Goal: Task Accomplishment & Management: Complete application form

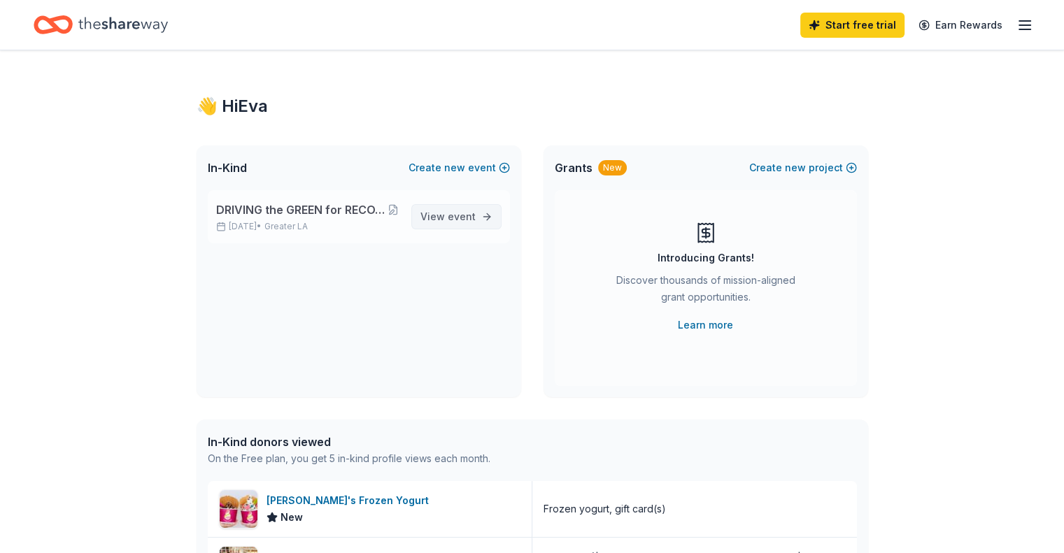
click at [442, 213] on span "View event" at bounding box center [448, 217] width 55 height 17
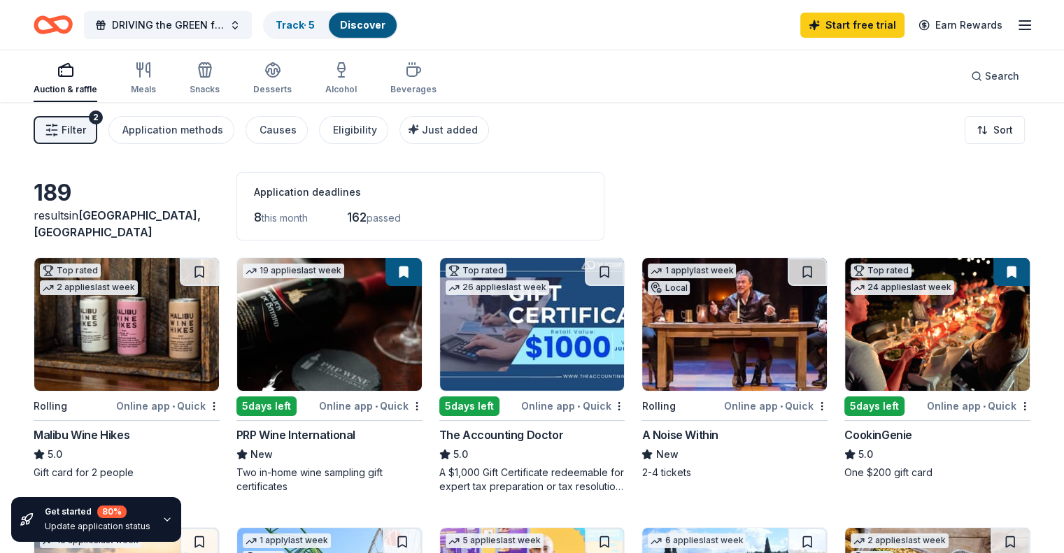
click at [1017, 21] on icon "button" at bounding box center [1025, 25] width 17 height 17
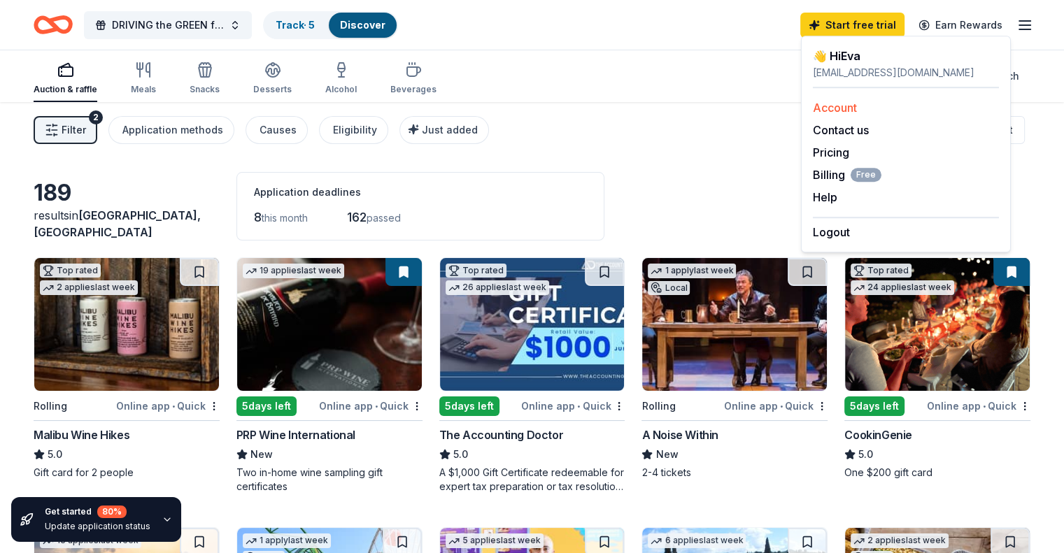
click at [842, 113] on link "Account" at bounding box center [835, 108] width 44 height 14
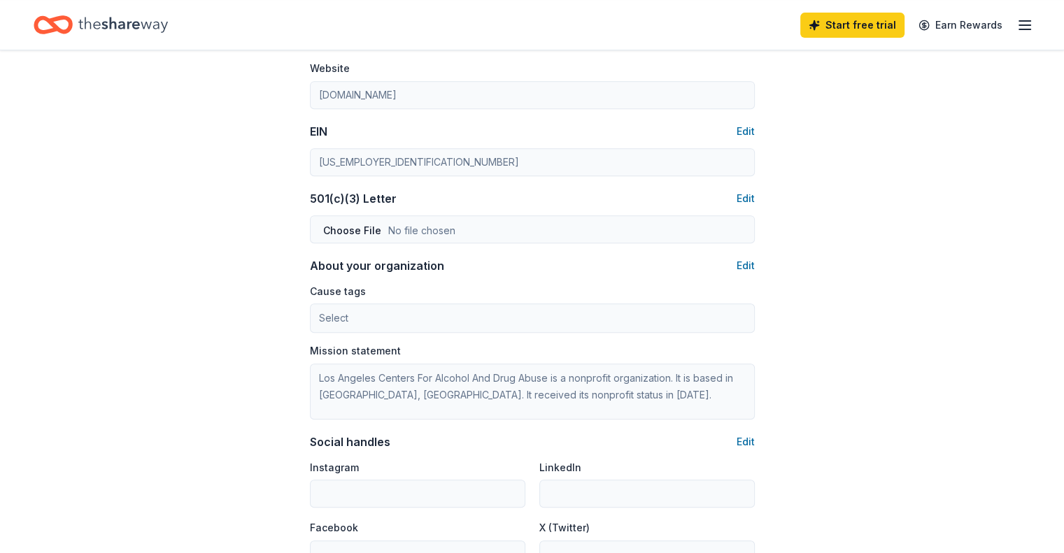
scroll to position [630, 0]
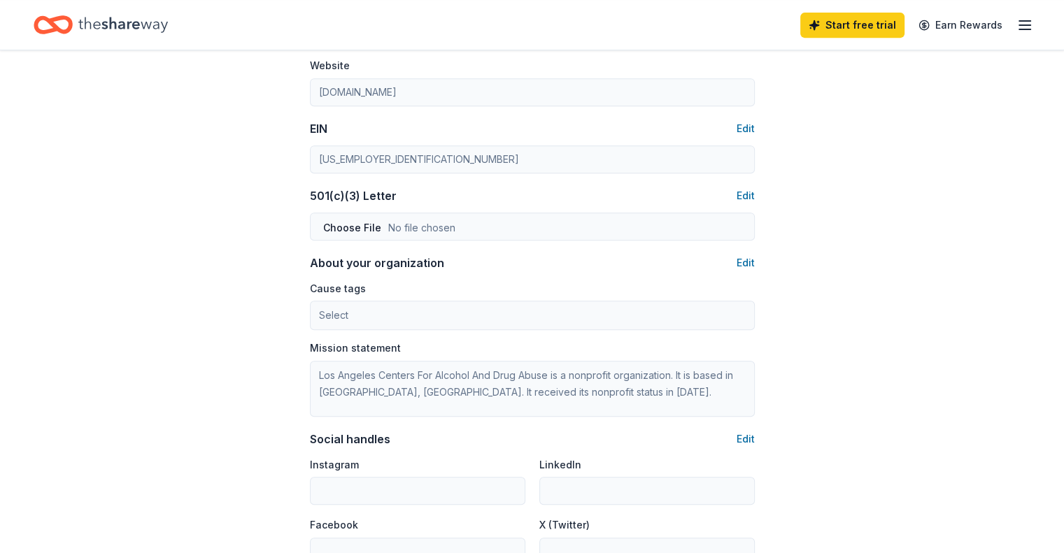
click at [993, 27] on div "Start free trial Earn Rewards" at bounding box center [916, 24] width 233 height 33
click at [1017, 23] on icon "button" at bounding box center [1025, 25] width 17 height 17
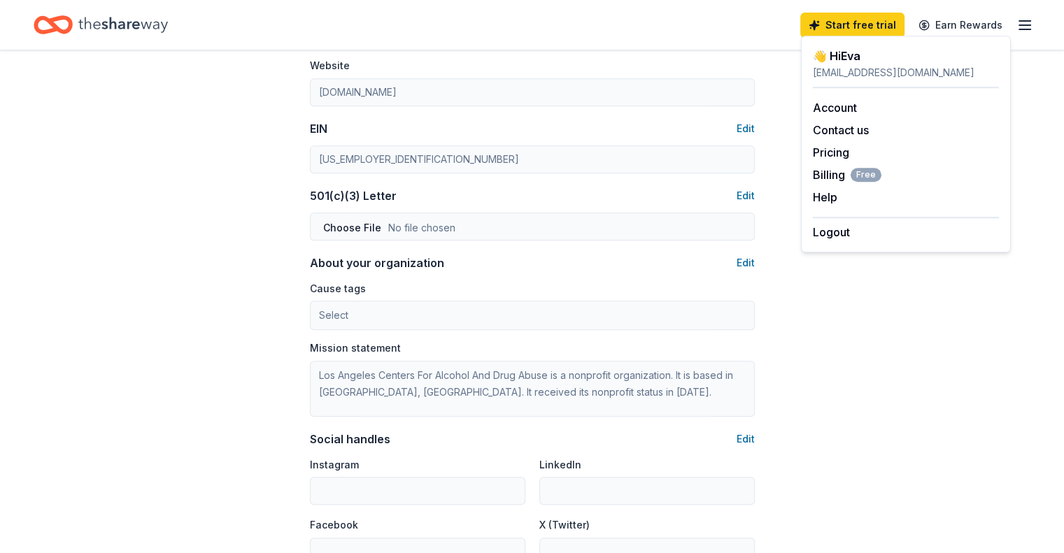
click at [135, 38] on icon "Home" at bounding box center [123, 24] width 90 height 29
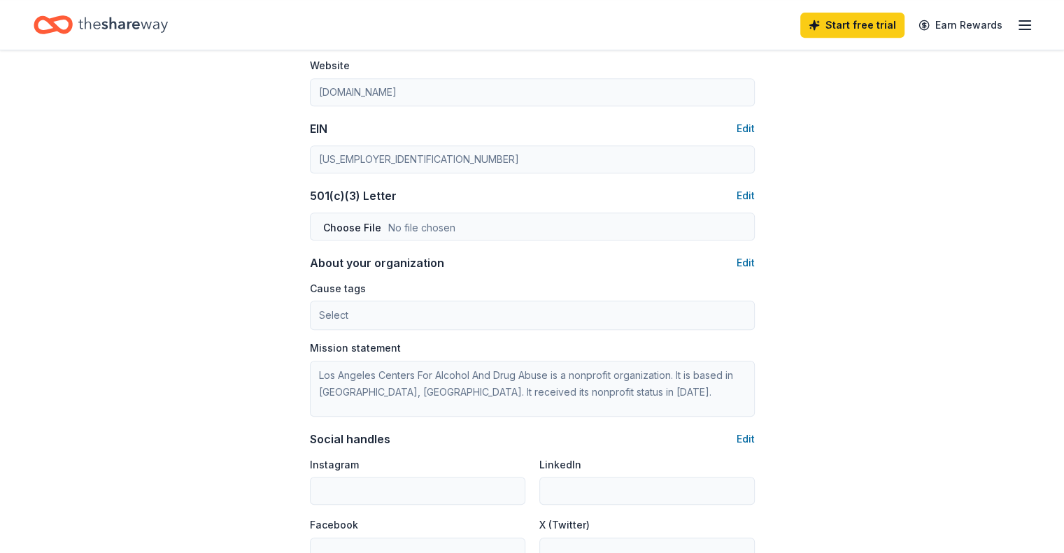
click at [141, 28] on icon "Home" at bounding box center [123, 24] width 90 height 15
click at [152, 34] on icon "Home" at bounding box center [123, 24] width 90 height 29
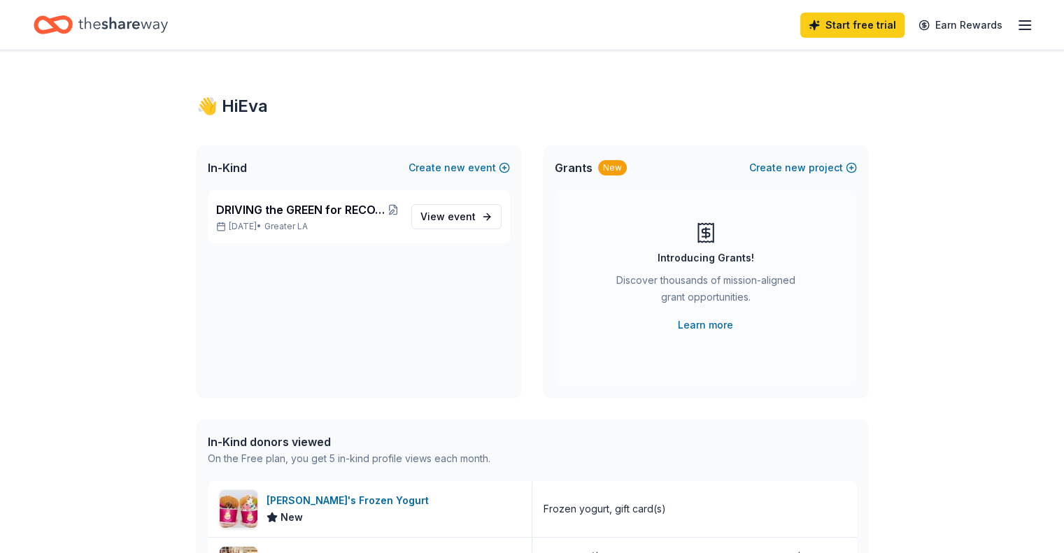
click at [157, 27] on icon "Home" at bounding box center [123, 24] width 90 height 15
click at [308, 221] on span "Greater LA" at bounding box center [285, 226] width 43 height 11
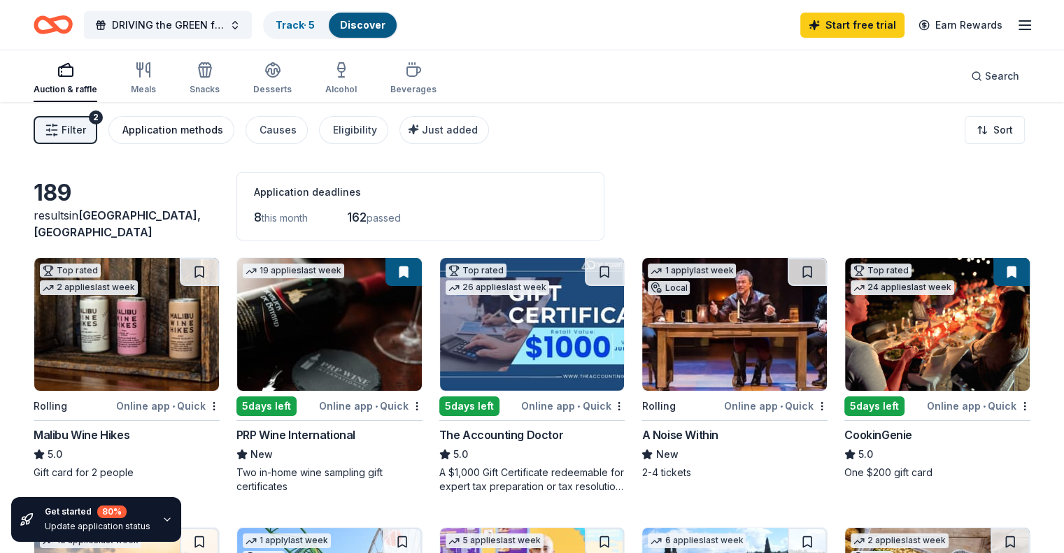
click at [188, 133] on div "Application methods" at bounding box center [172, 130] width 101 height 17
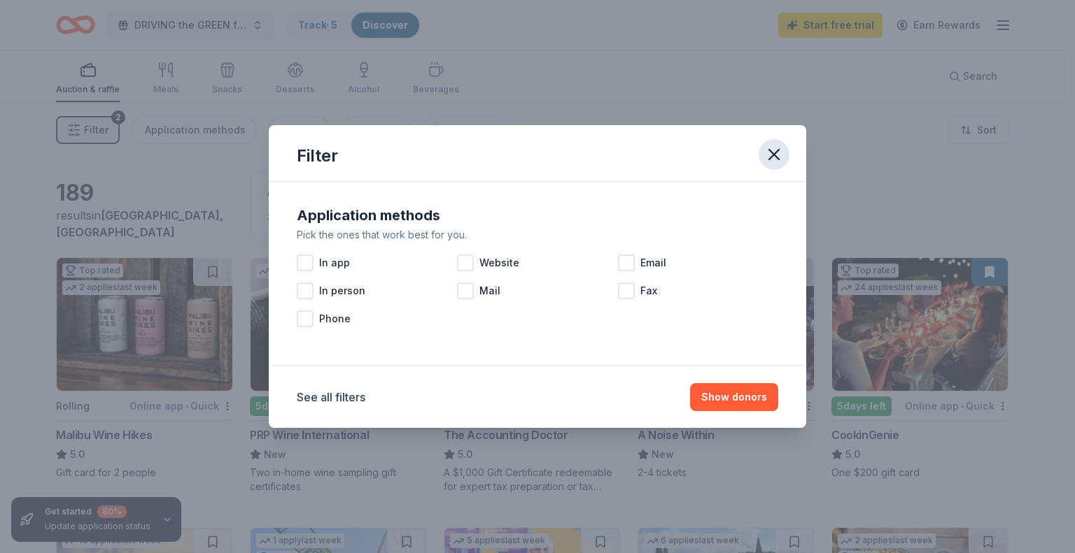
click at [775, 157] on icon "button" at bounding box center [774, 155] width 20 height 20
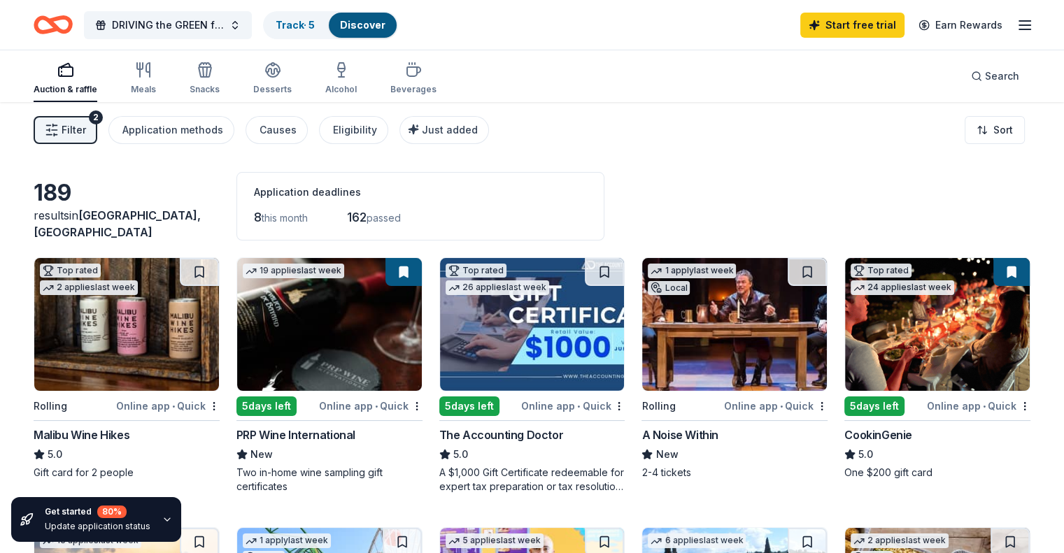
click at [71, 27] on icon "Home" at bounding box center [60, 24] width 22 height 14
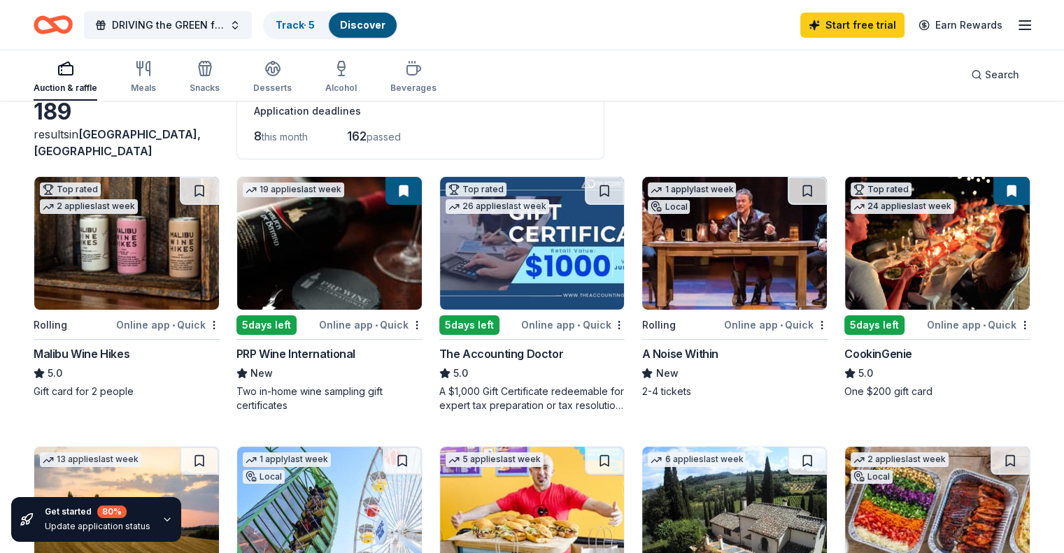
scroll to position [280, 0]
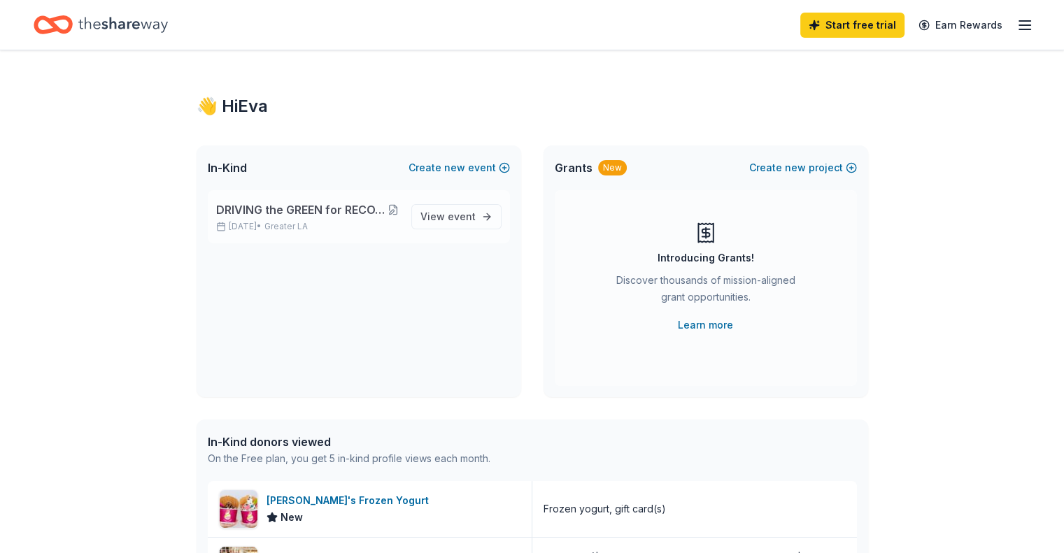
click at [396, 209] on button at bounding box center [393, 209] width 13 height 11
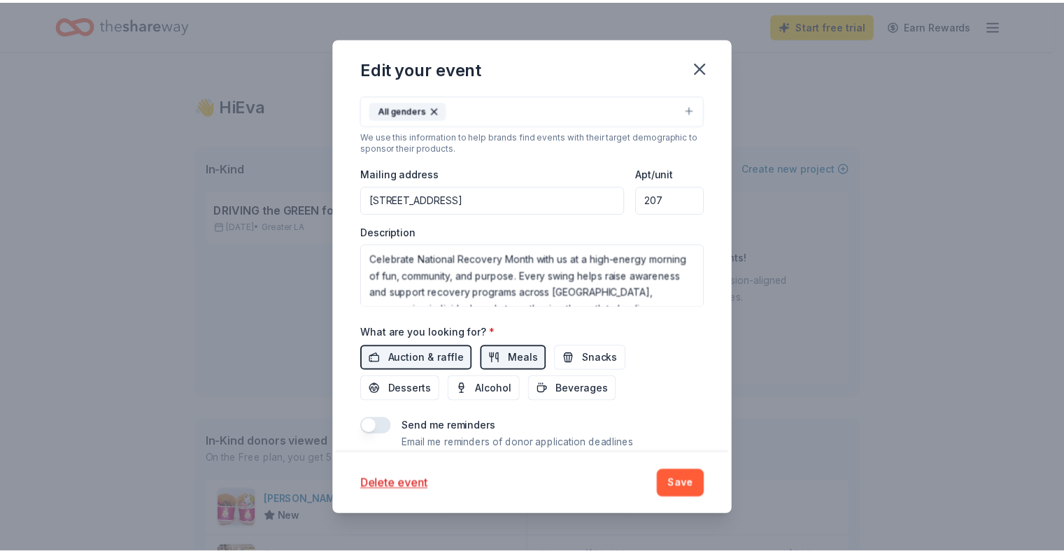
scroll to position [397, 0]
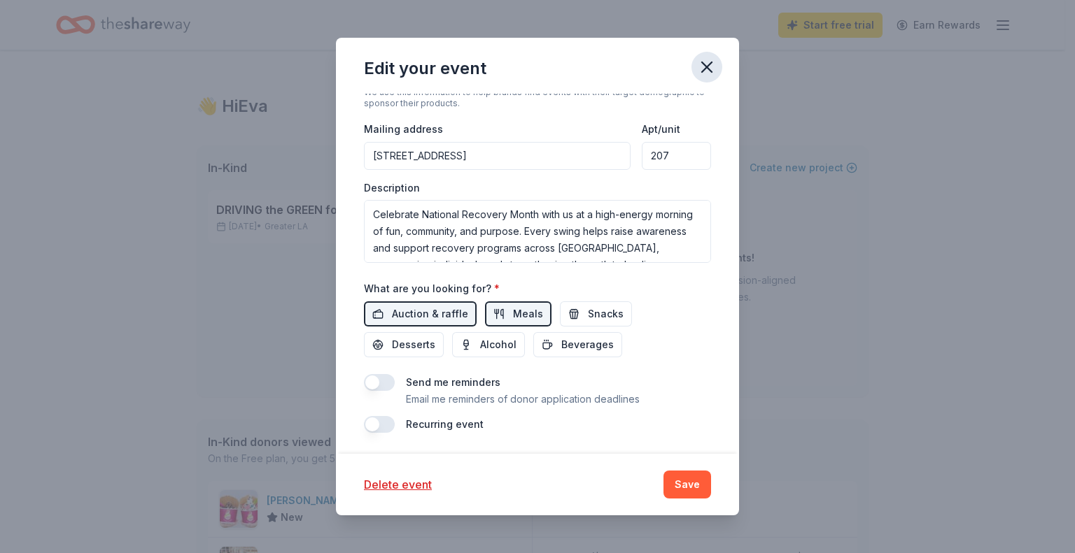
click at [709, 70] on icon "button" at bounding box center [707, 67] width 10 height 10
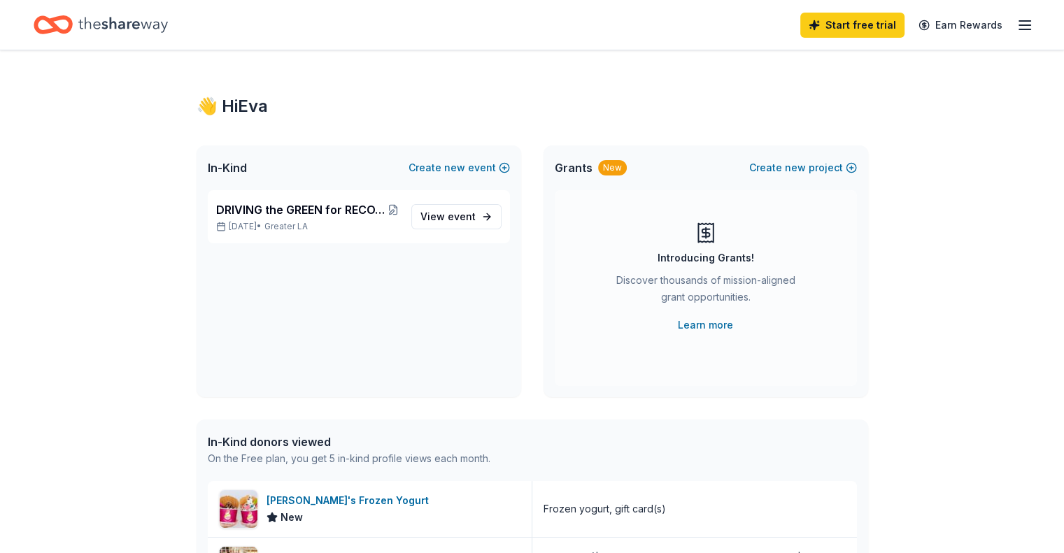
scroll to position [0, 0]
click at [707, 325] on link "Learn more" at bounding box center [705, 325] width 55 height 17
click at [1017, 28] on icon "button" at bounding box center [1025, 25] width 17 height 17
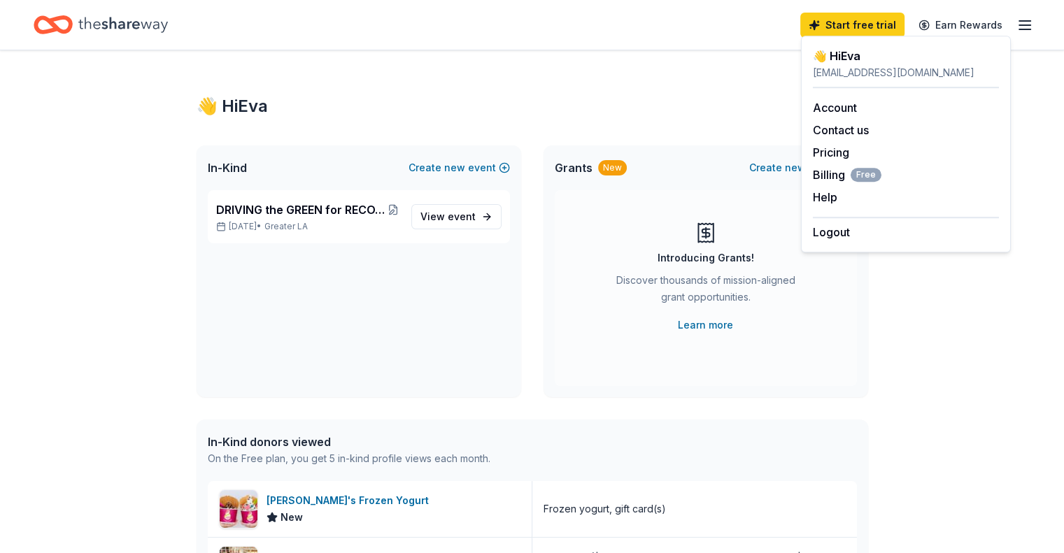
click at [863, 74] on div "eyakel@lacada.com" at bounding box center [906, 72] width 186 height 17
click at [863, 59] on div "👋 Hi Eva" at bounding box center [906, 56] width 186 height 17
click at [634, 90] on div "👋 Hi Eva In-Kind Create new event DRIVING the GREEN for RECOVERY – A Charity To…" at bounding box center [532, 538] width 716 height 977
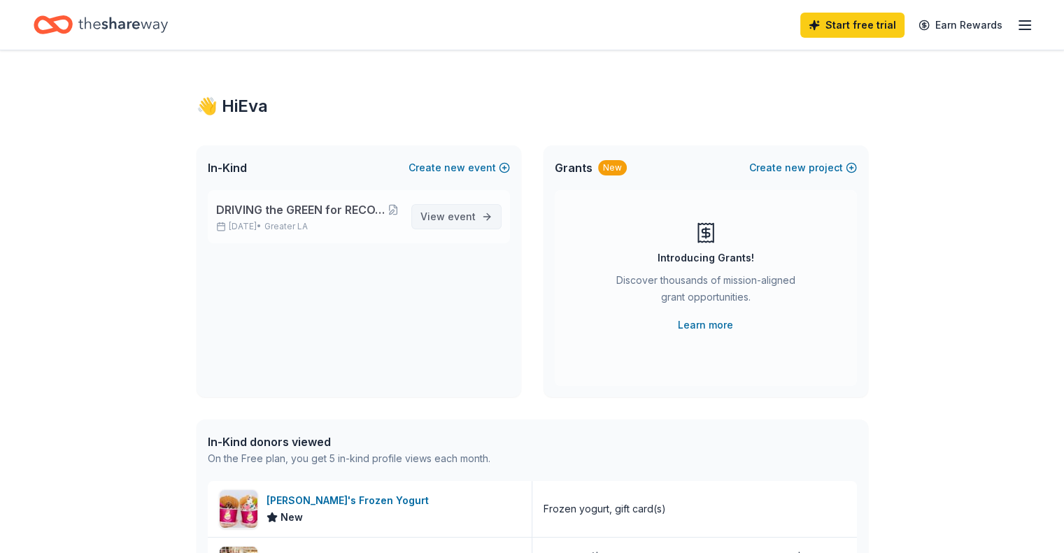
click at [450, 219] on span "event" at bounding box center [462, 217] width 28 height 12
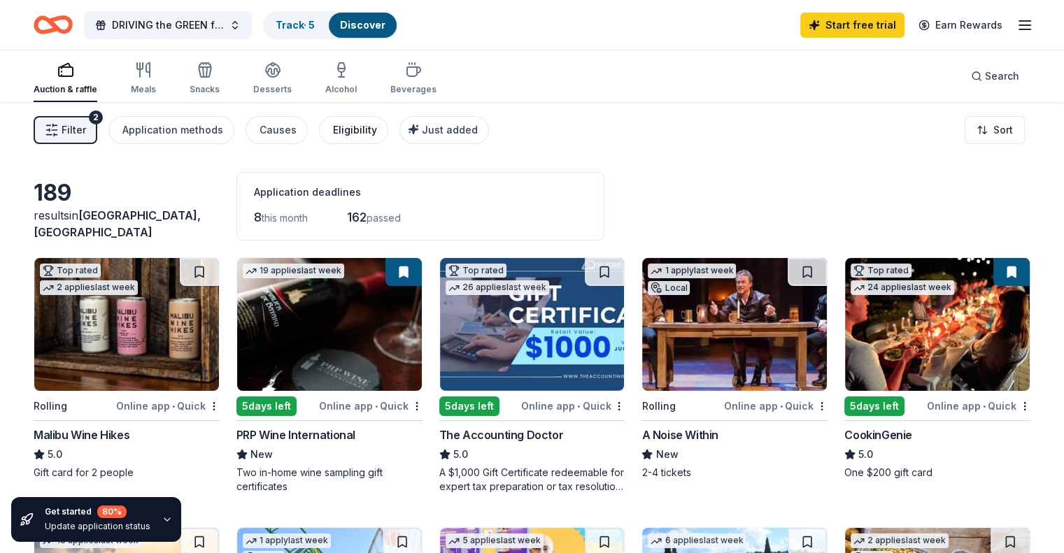
click at [375, 134] on div "Eligibility" at bounding box center [355, 130] width 44 height 17
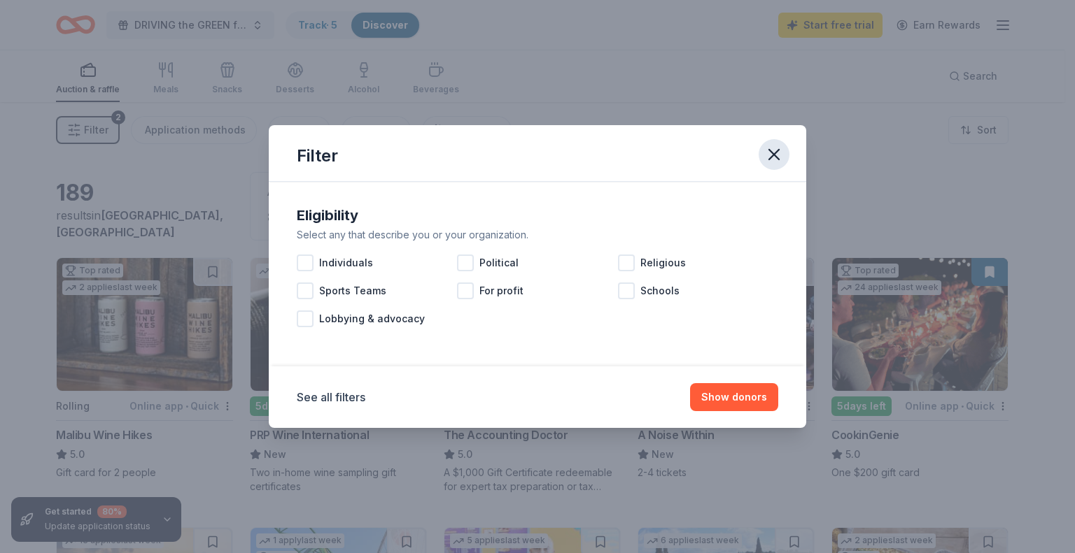
click at [758, 153] on button "button" at bounding box center [773, 154] width 31 height 31
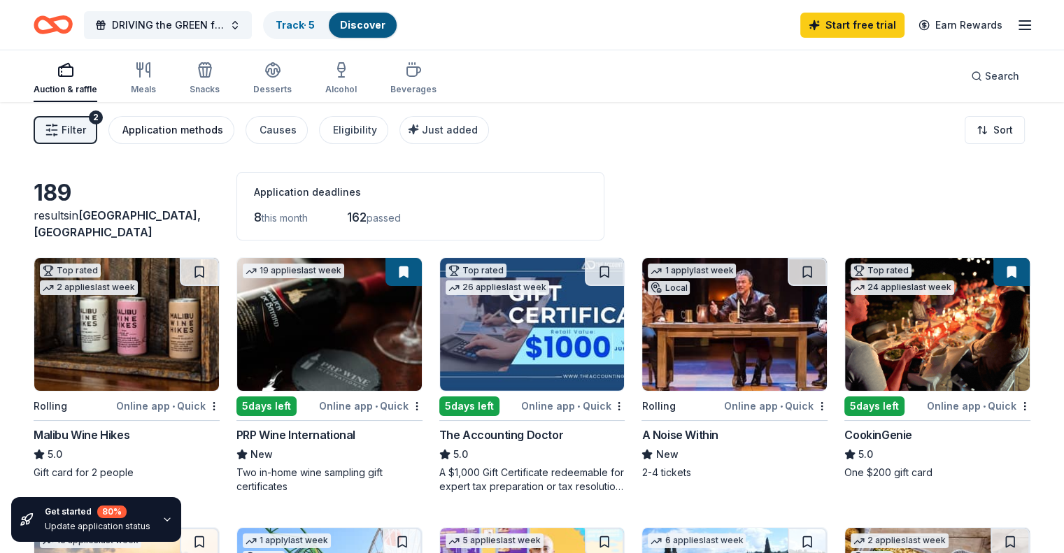
click at [202, 135] on div "Application methods" at bounding box center [172, 130] width 101 height 17
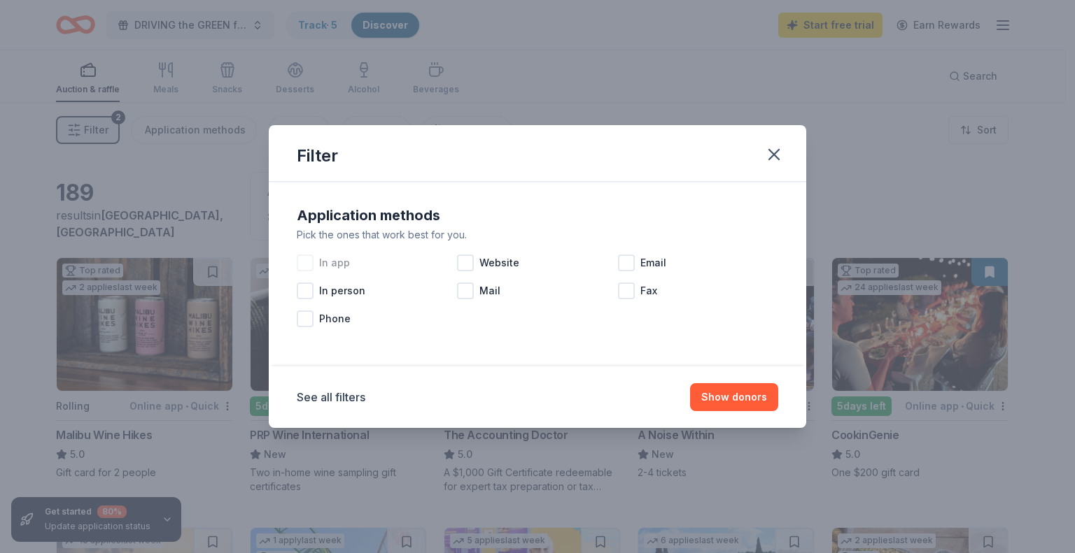
click at [300, 262] on div at bounding box center [305, 263] width 17 height 17
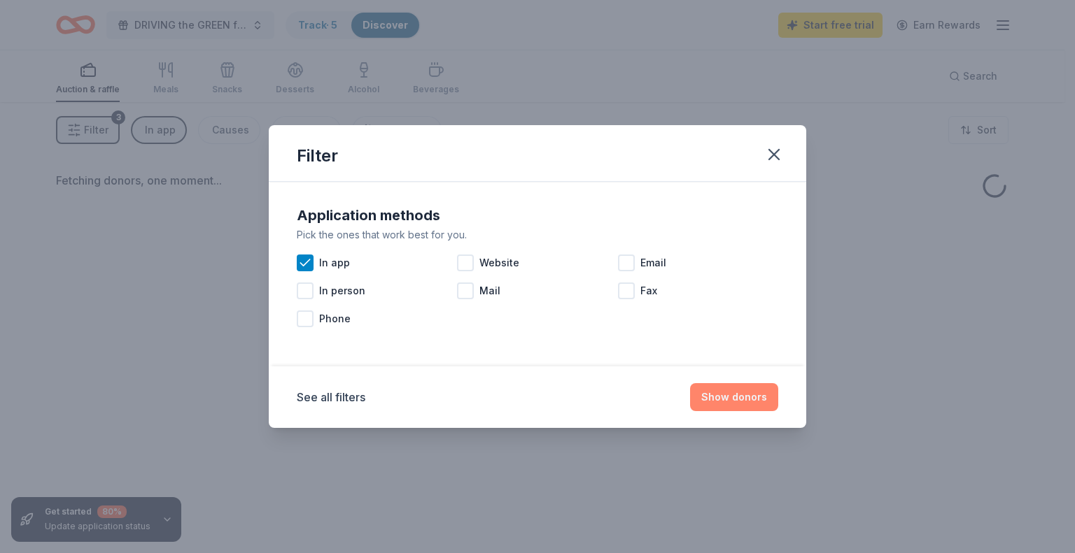
click at [736, 393] on button "Show donors" at bounding box center [734, 397] width 88 height 28
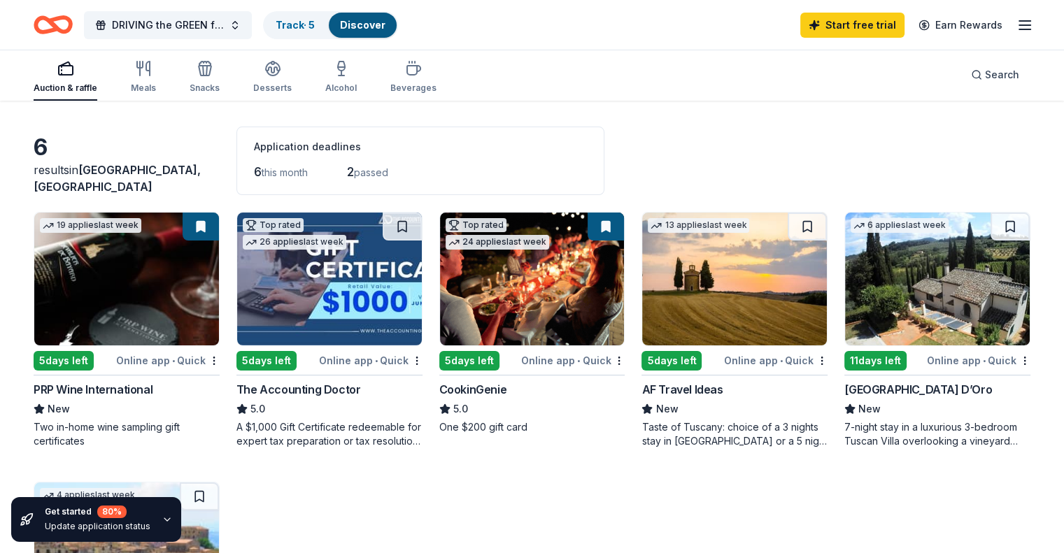
scroll to position [70, 0]
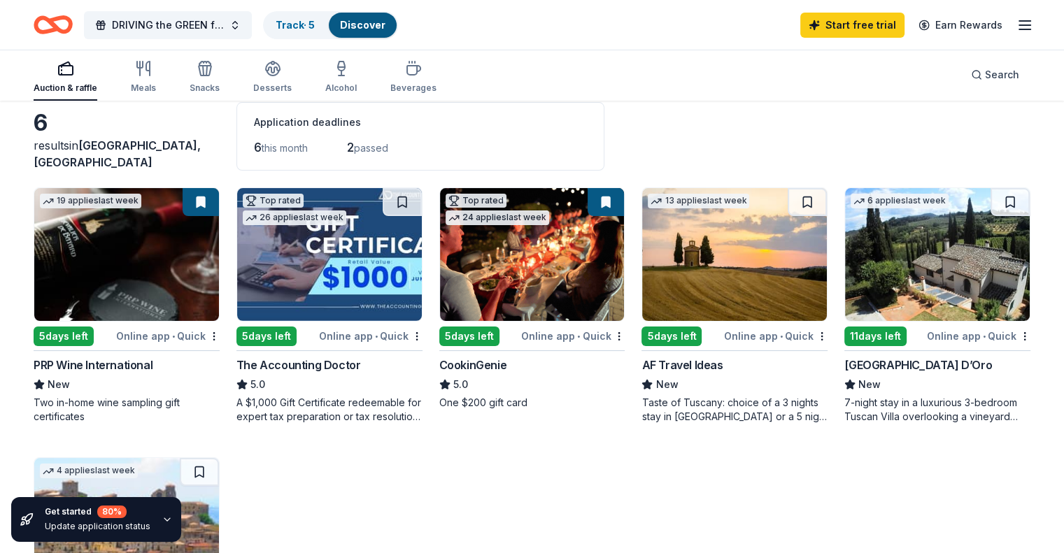
click at [923, 294] on img at bounding box center [937, 254] width 185 height 133
click at [1005, 327] on div "Online app • Quick" at bounding box center [979, 335] width 104 height 17
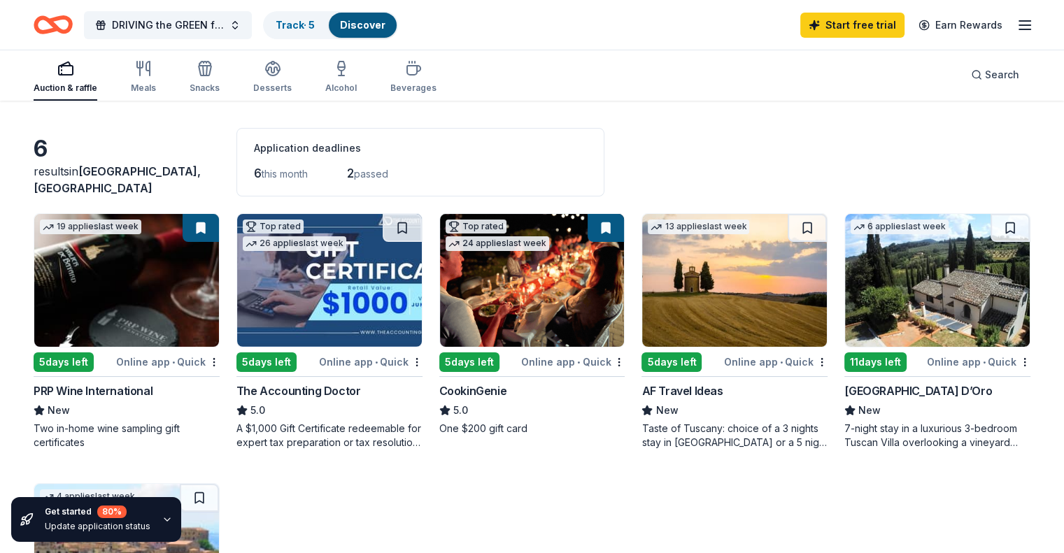
scroll to position [0, 0]
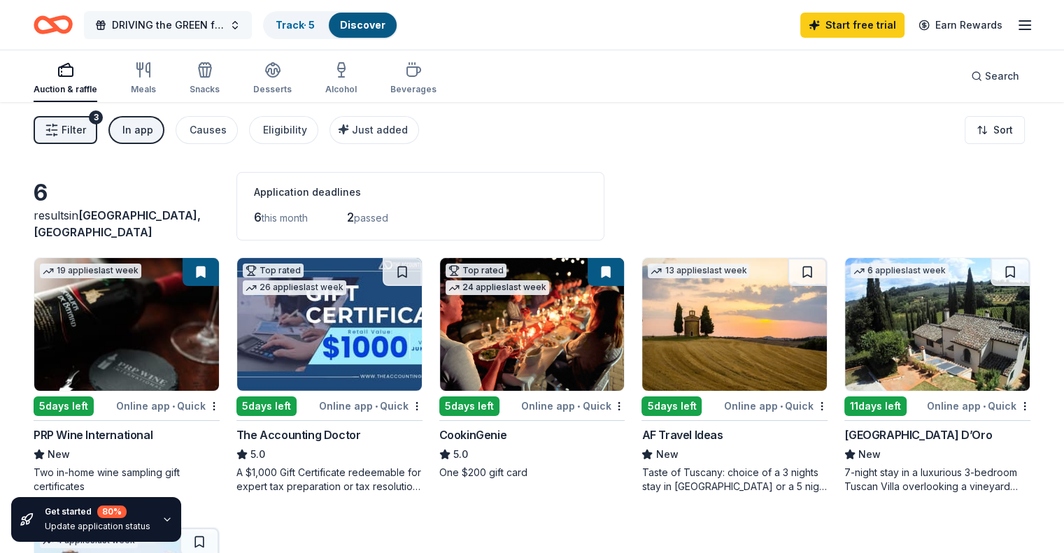
click at [106, 25] on span "button" at bounding box center [100, 25] width 11 height 11
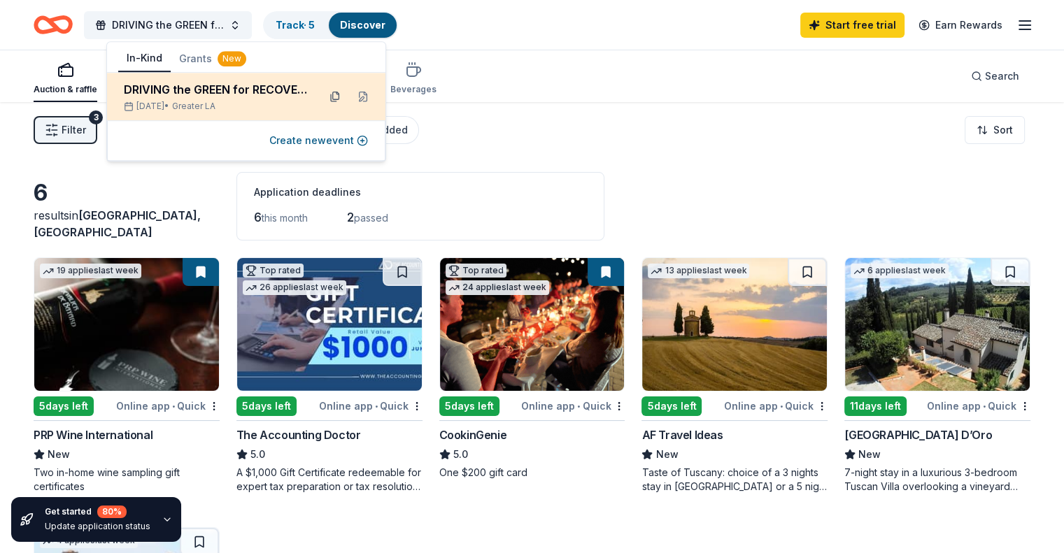
click at [332, 97] on button at bounding box center [335, 96] width 22 height 22
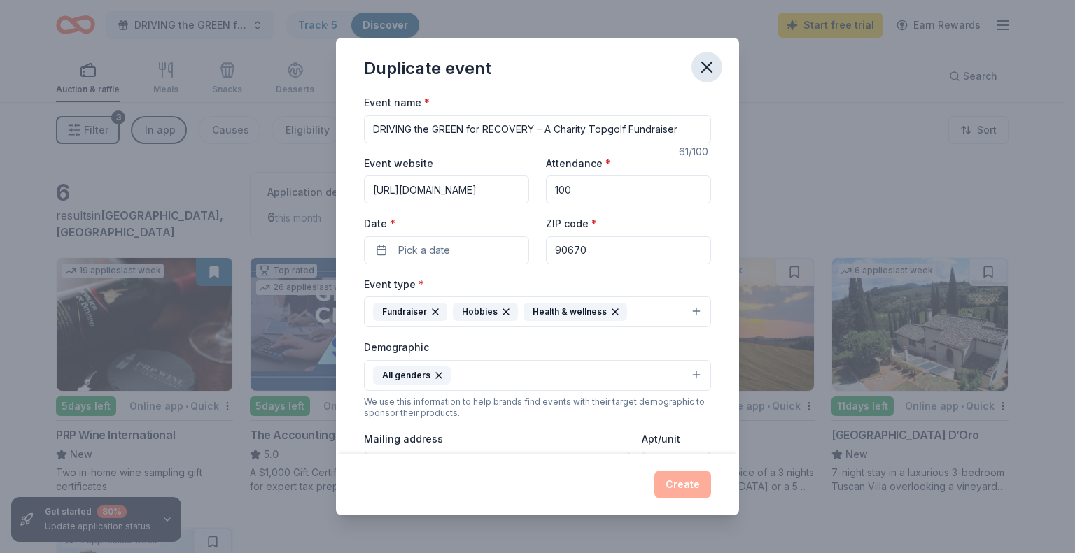
click at [698, 66] on icon "button" at bounding box center [707, 67] width 20 height 20
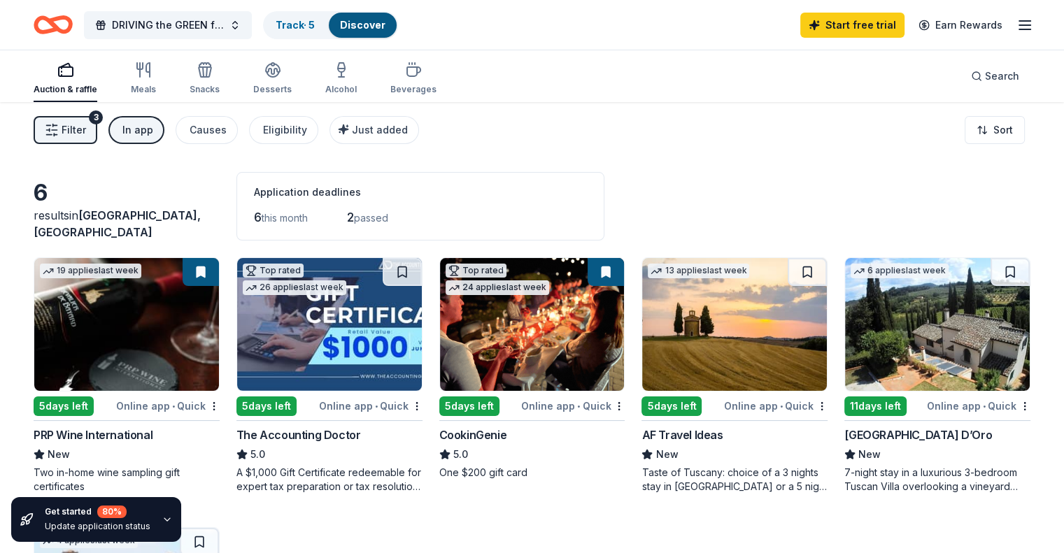
click at [71, 18] on icon "Home" at bounding box center [60, 24] width 22 height 14
click at [71, 17] on icon "Home" at bounding box center [60, 24] width 22 height 14
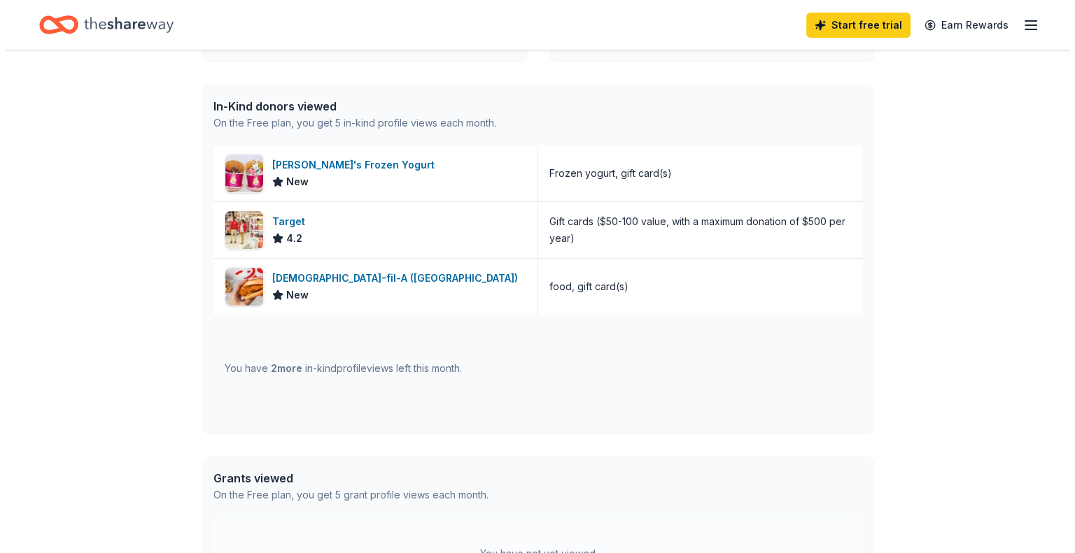
scroll to position [574, 0]
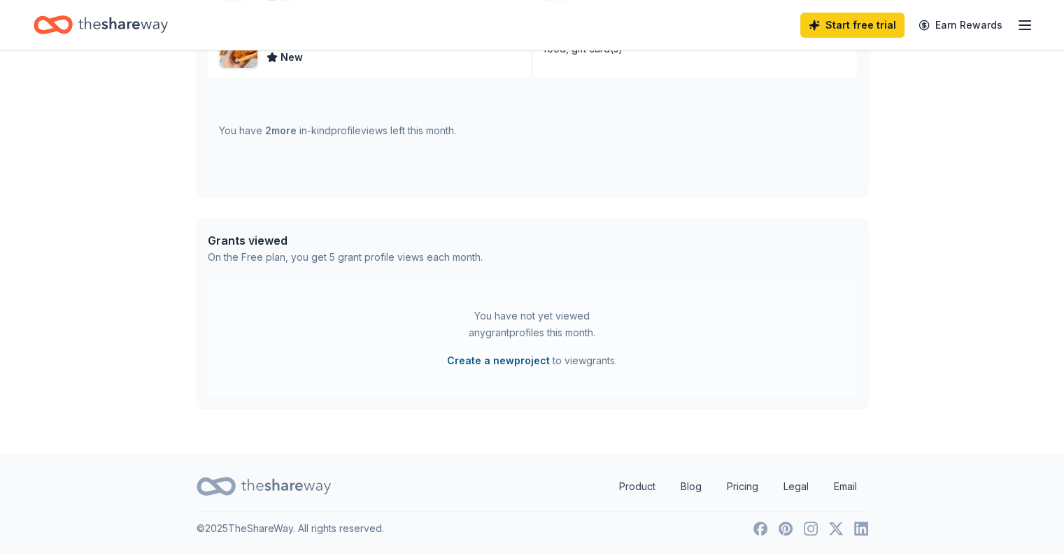
click at [516, 363] on button "Create a new project" at bounding box center [498, 361] width 103 height 17
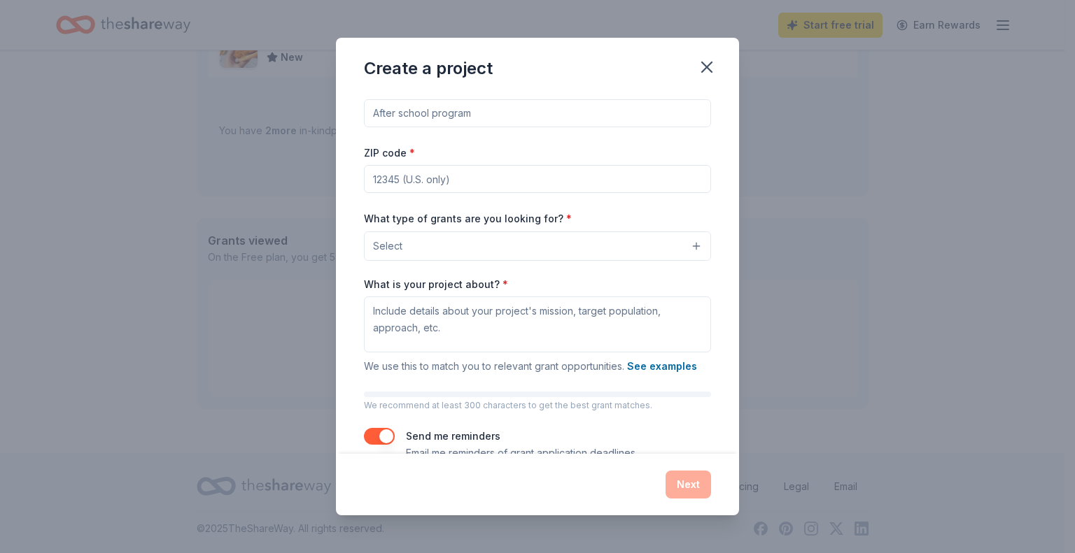
scroll to position [0, 0]
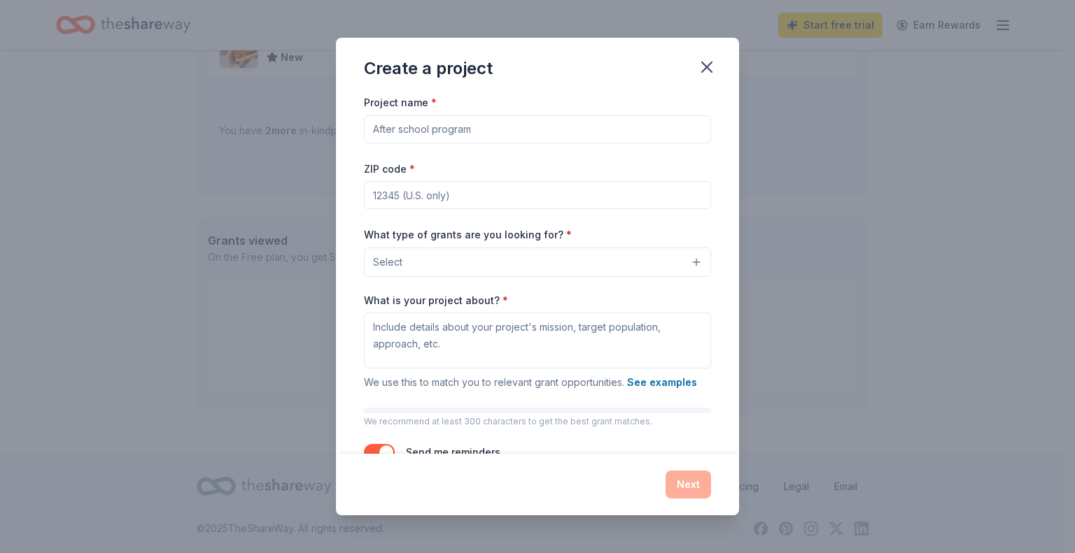
click at [622, 257] on button "Select" at bounding box center [537, 262] width 347 height 29
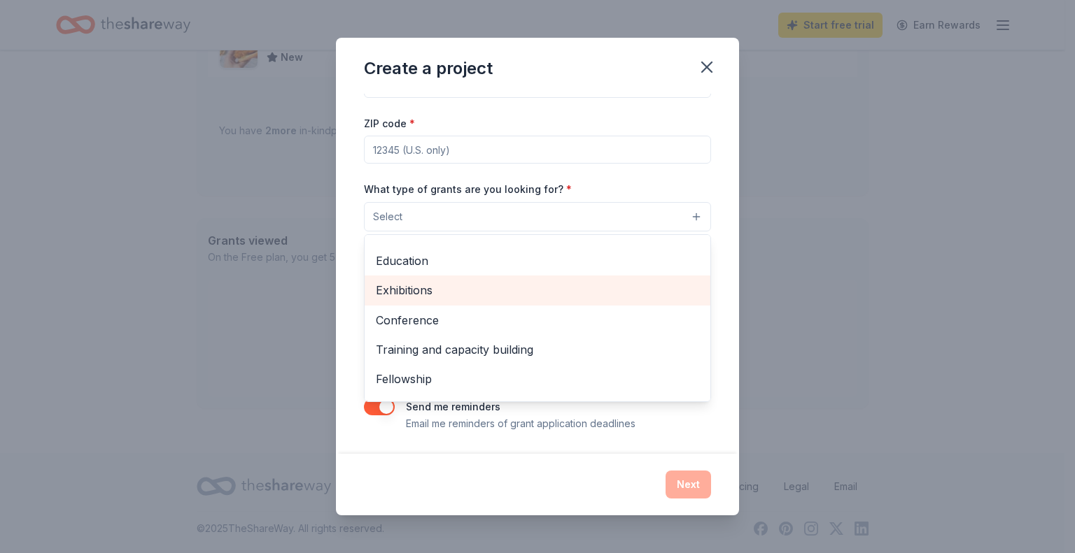
scroll to position [165, 0]
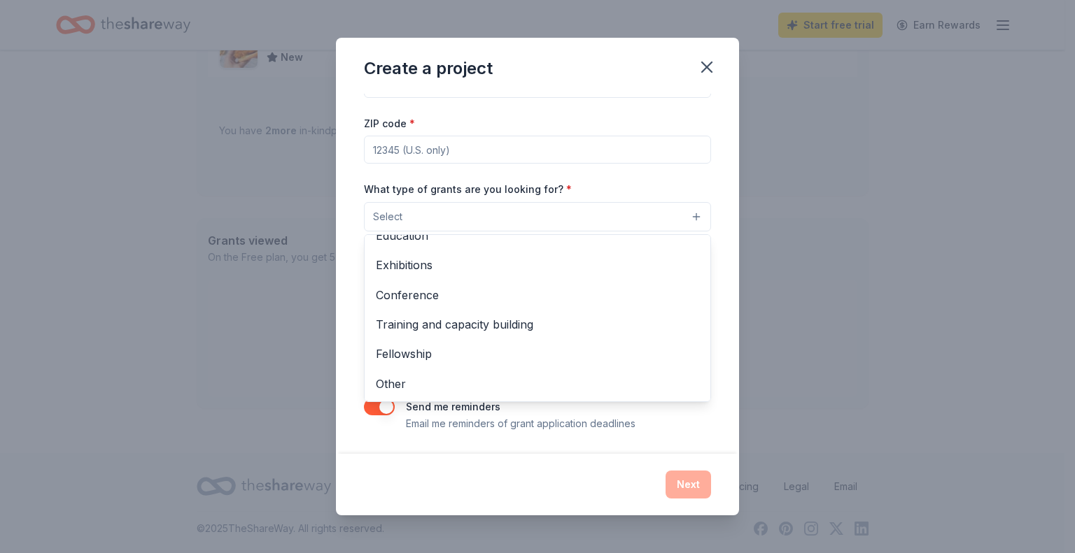
click at [705, 69] on div "Create a project Project name * ZIP code * What type of grants are you looking …" at bounding box center [537, 277] width 403 height 478
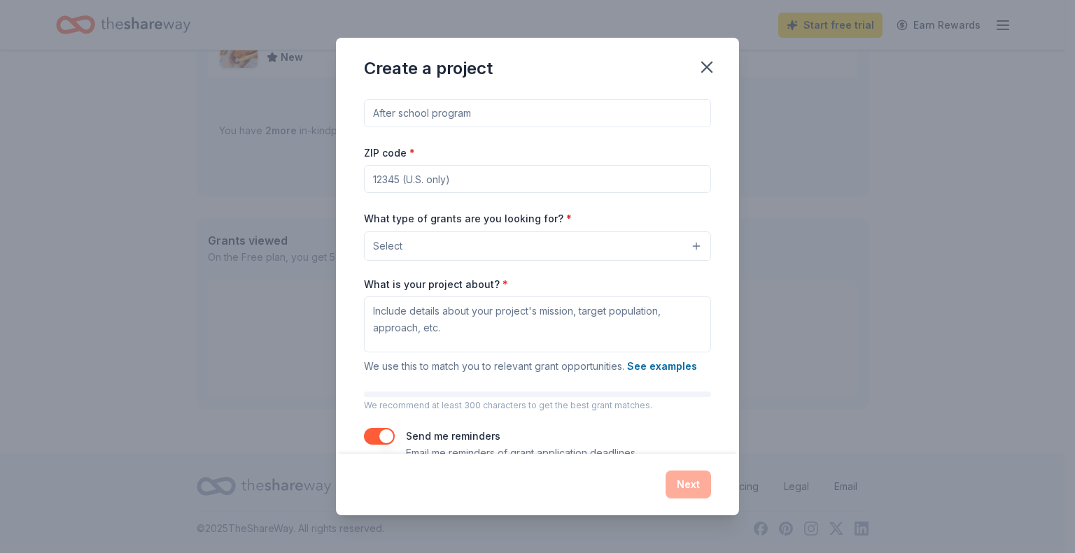
scroll to position [0, 0]
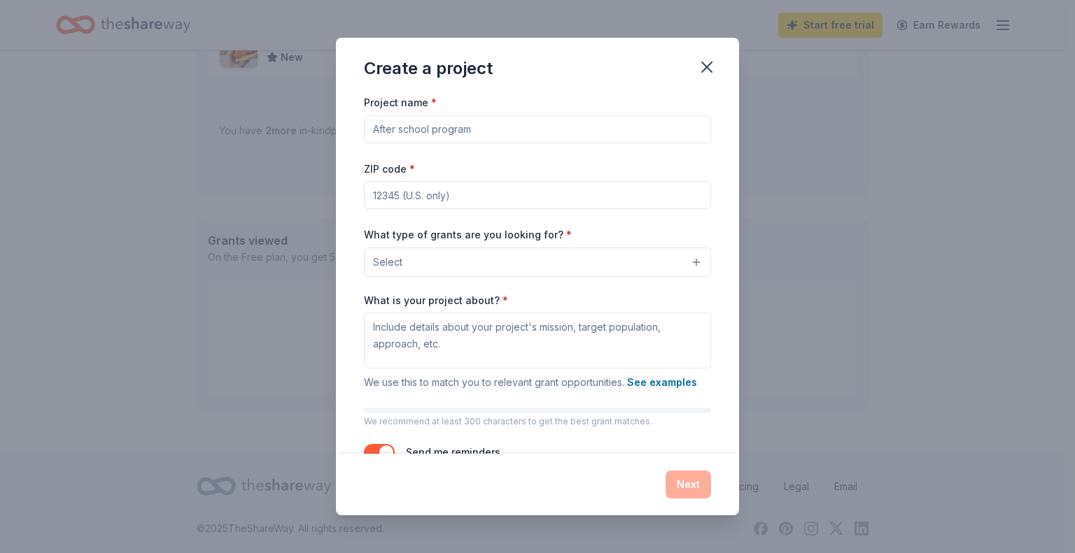
click at [462, 118] on input "Project name *" at bounding box center [537, 129] width 347 height 28
click at [400, 196] on input "ZIP code *" at bounding box center [537, 195] width 347 height 28
type input "90670"
click at [420, 134] on input "Project name *" at bounding box center [537, 129] width 347 height 28
type input "B"
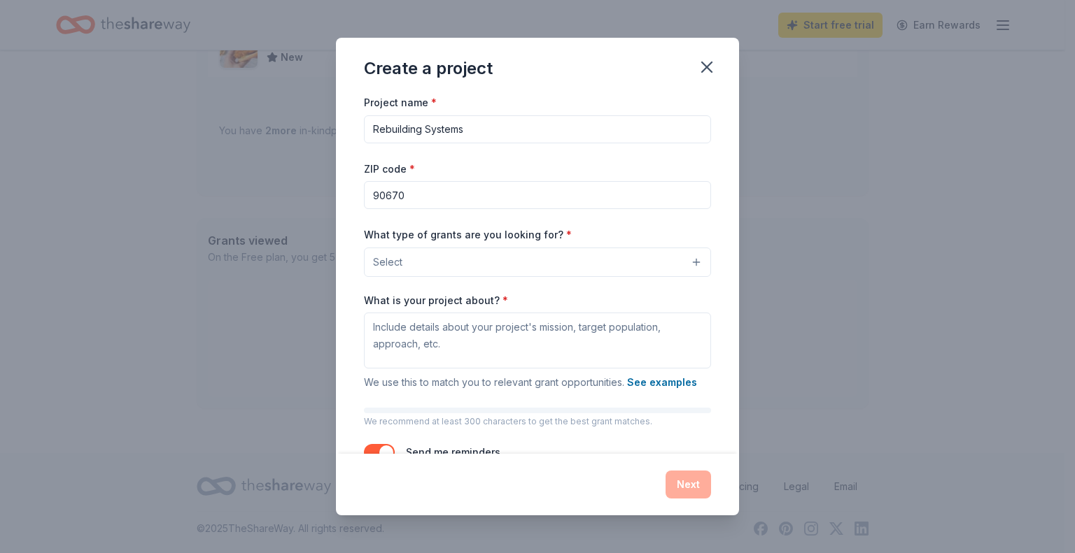
type input "Rebuilding Systems"
click at [471, 271] on button "Select" at bounding box center [537, 262] width 347 height 29
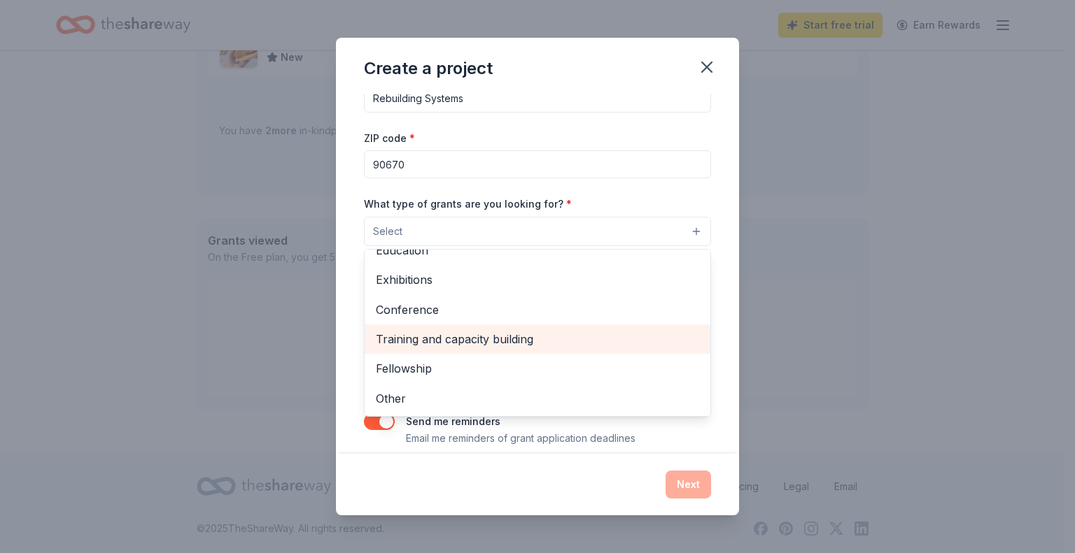
scroll to position [45, 0]
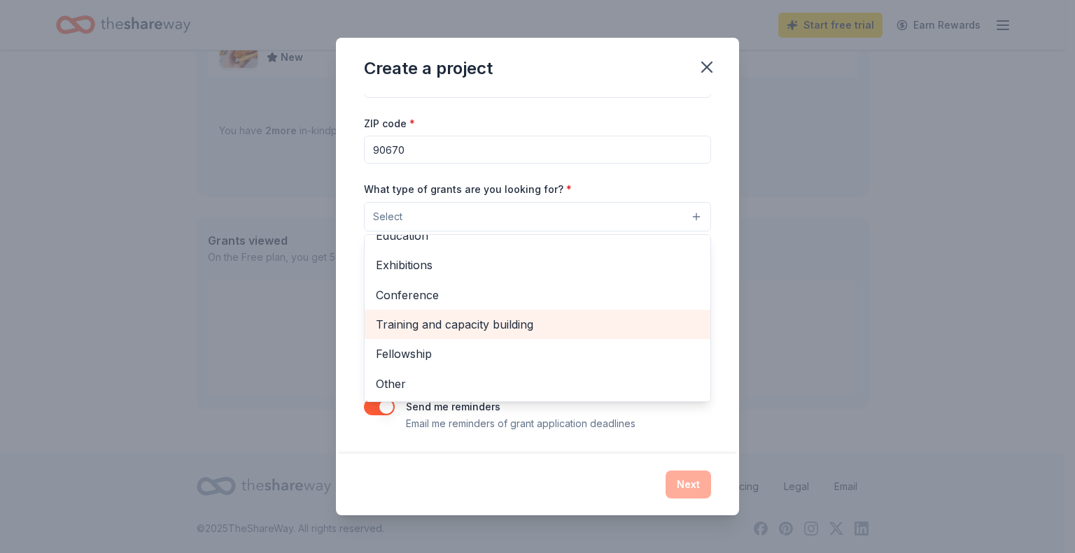
click at [472, 333] on span "Training and capacity building" at bounding box center [537, 325] width 323 height 18
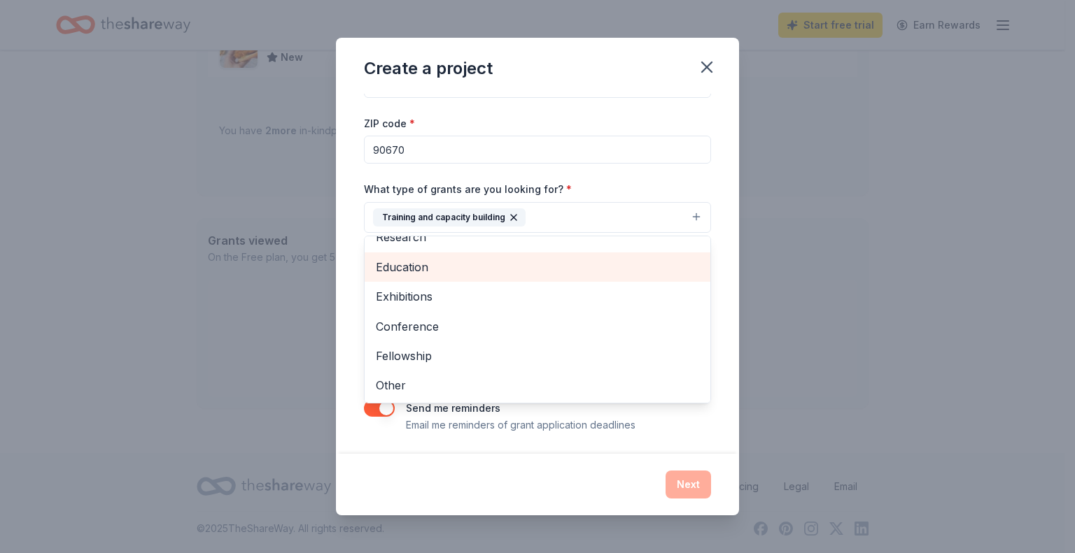
click at [417, 274] on span "Education" at bounding box center [537, 267] width 323 height 18
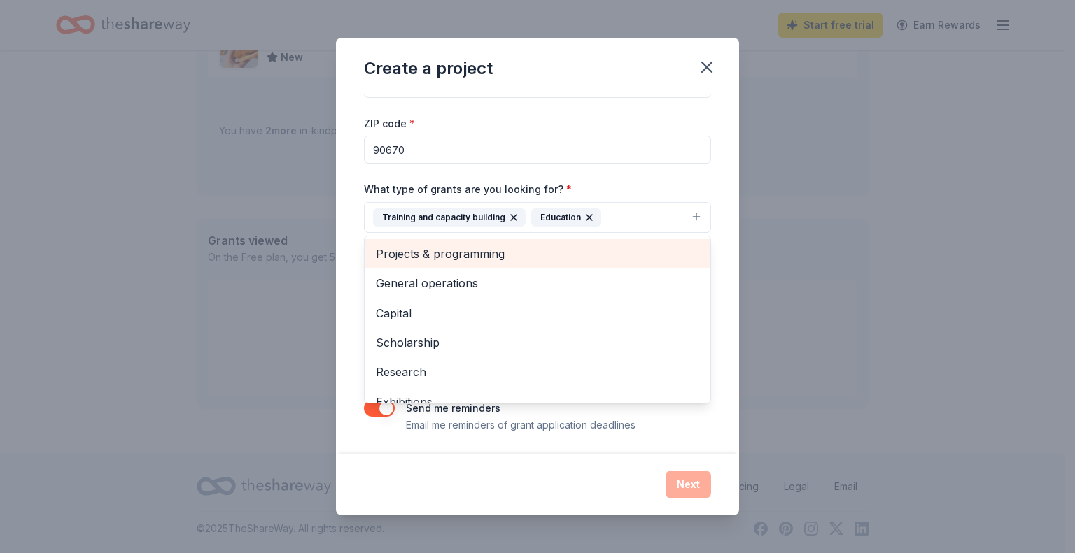
click at [481, 264] on div "Projects & programming" at bounding box center [538, 253] width 346 height 29
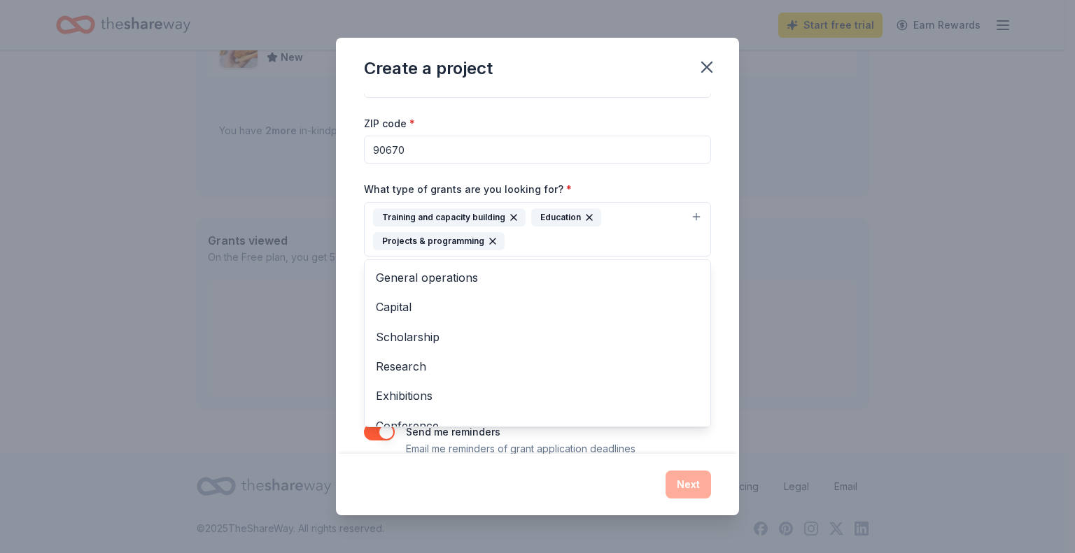
click at [702, 259] on div "Project name * Rebuilding Systems ZIP code * 90670 What type of grants are you …" at bounding box center [537, 274] width 403 height 360
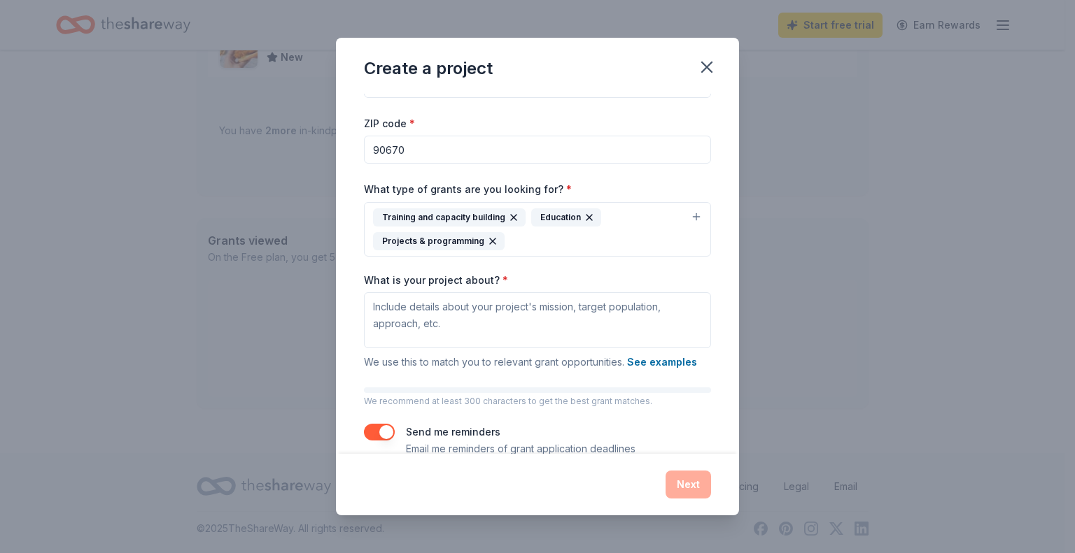
scroll to position [70, 0]
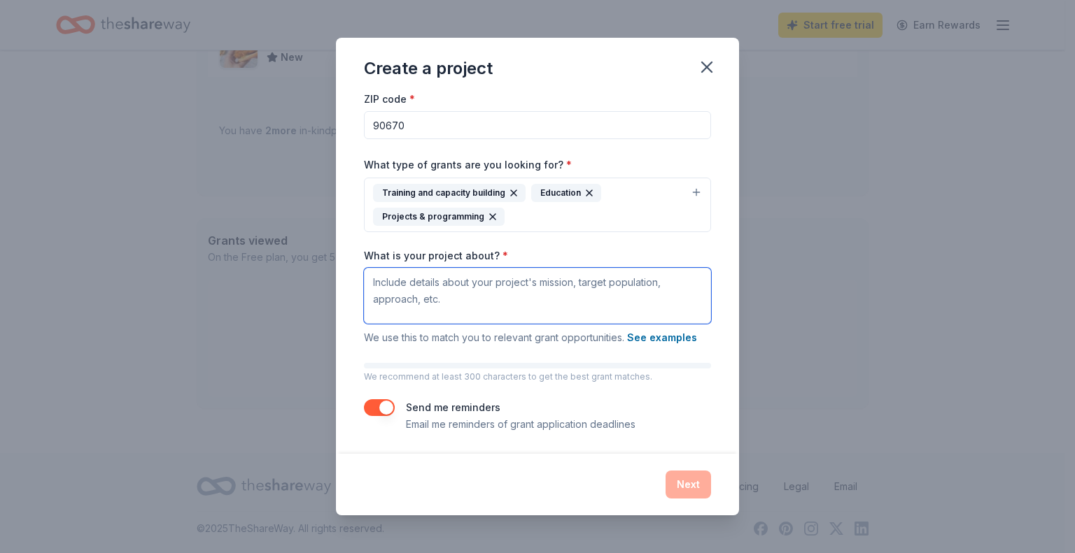
click at [468, 306] on textarea "What is your project about? *" at bounding box center [537, 296] width 347 height 56
click at [428, 276] on textarea "What is your project about? *" at bounding box center [537, 296] width 347 height 56
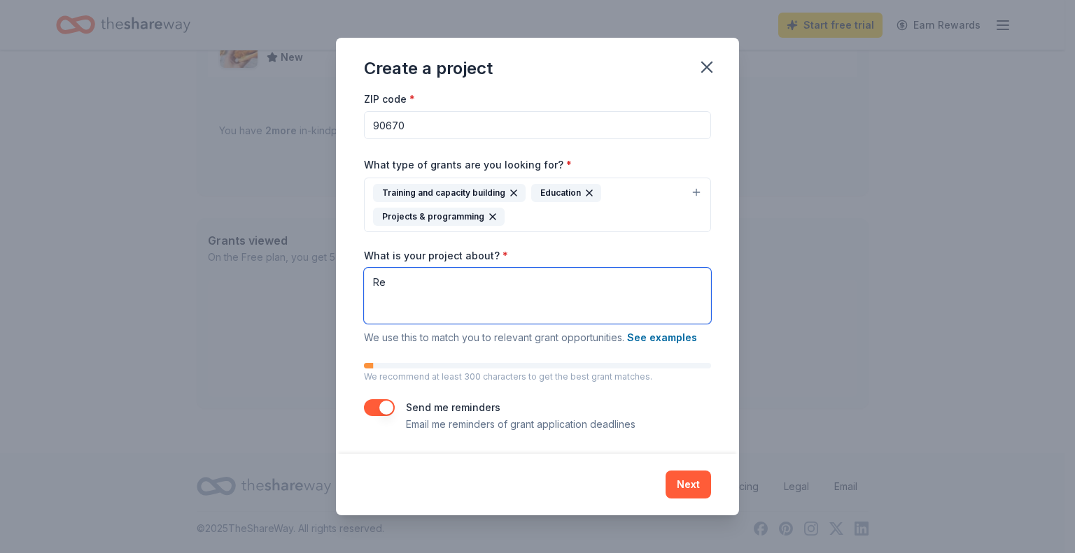
type textarea "R"
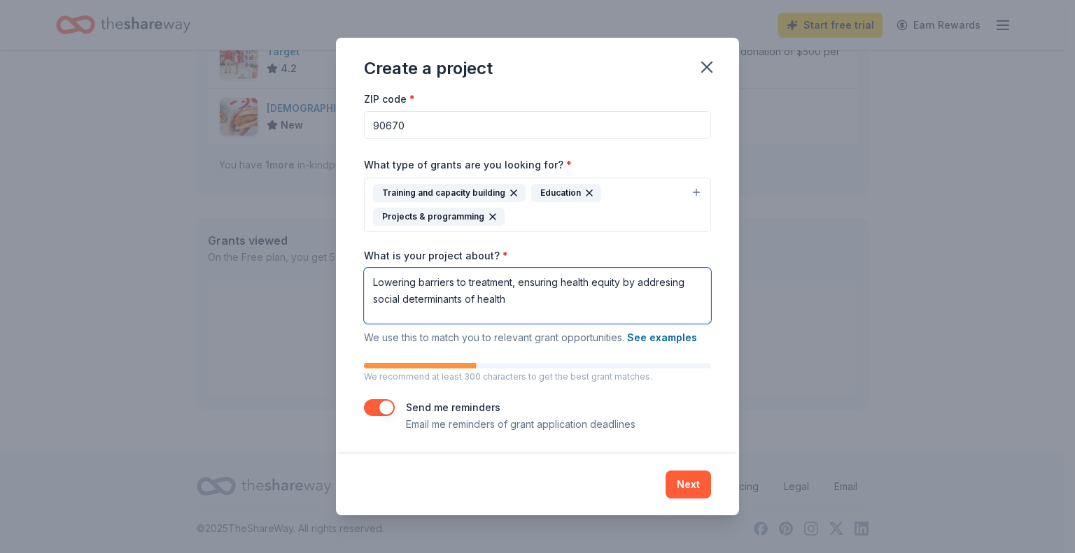
drag, startPoint x: 677, startPoint y: 273, endPoint x: 673, endPoint y: 282, distance: 9.7
click at [675, 276] on textarea "Lowering barriers to treatment, ensuring health equity by addresing social dete…" at bounding box center [537, 296] width 347 height 56
click at [672, 282] on textarea "Lowering barriers to treatment, ensuring health equity by addresing social dete…" at bounding box center [537, 296] width 347 height 56
click at [532, 293] on textarea "Lowering barriers to treatment, ensuring health equity by addressing social det…" at bounding box center [537, 296] width 347 height 56
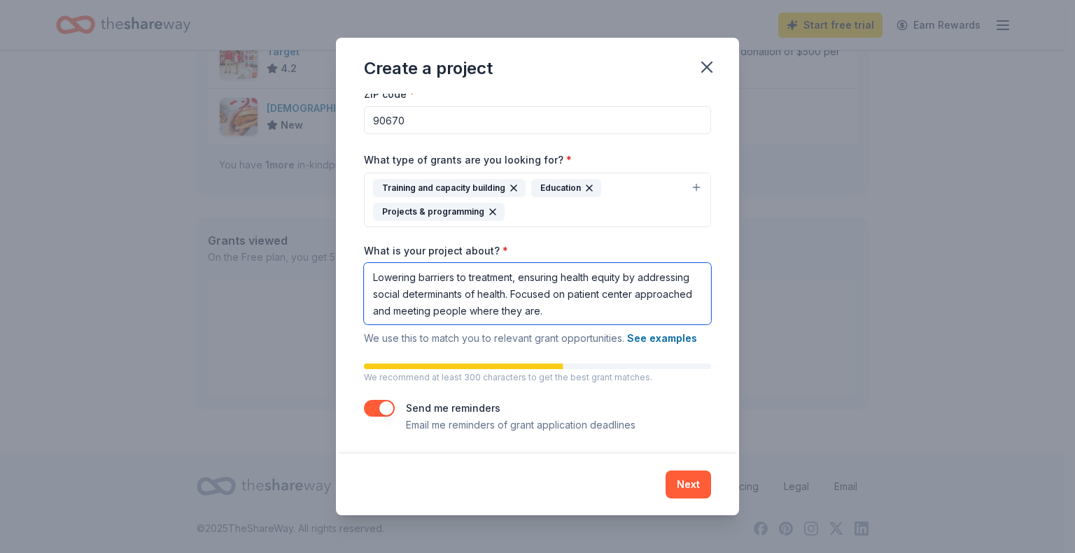
scroll to position [76, 0]
type textarea "Lowering barriers to treatment, ensuring health equity by addressing social det…"
click at [686, 492] on button "Next" at bounding box center [687, 485] width 45 height 28
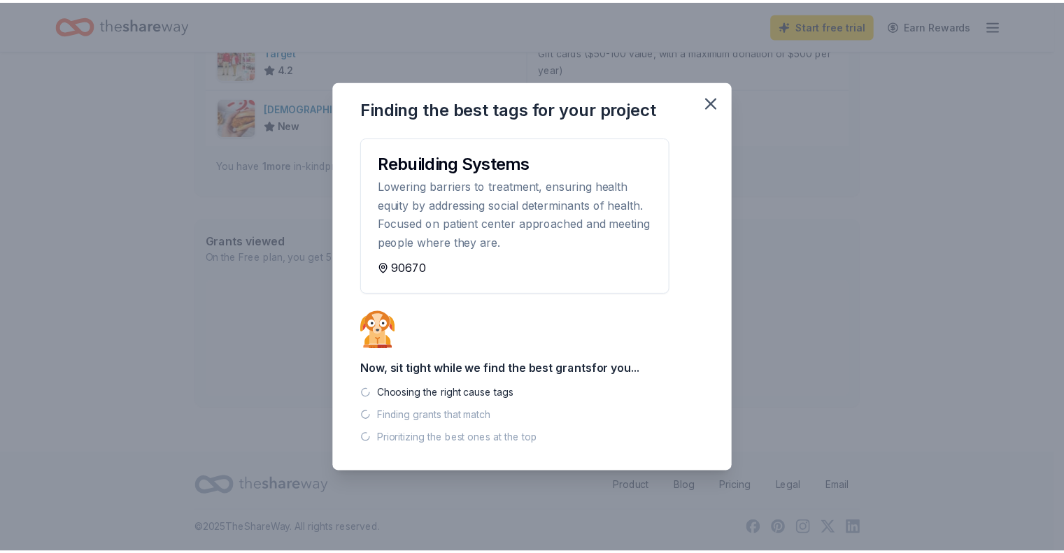
scroll to position [546, 0]
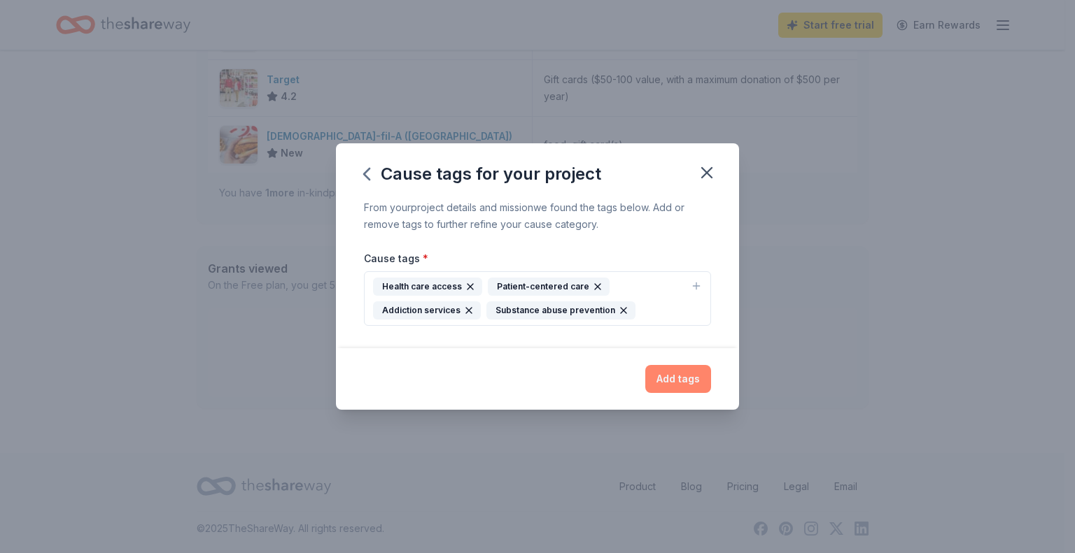
click at [684, 378] on button "Add tags" at bounding box center [678, 379] width 66 height 28
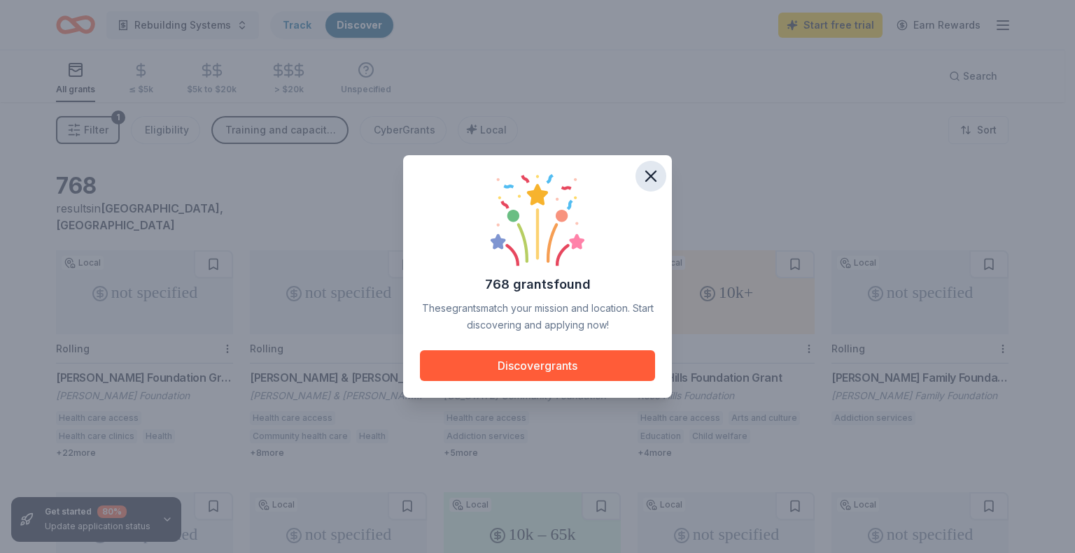
click at [652, 172] on icon "button" at bounding box center [651, 177] width 20 height 20
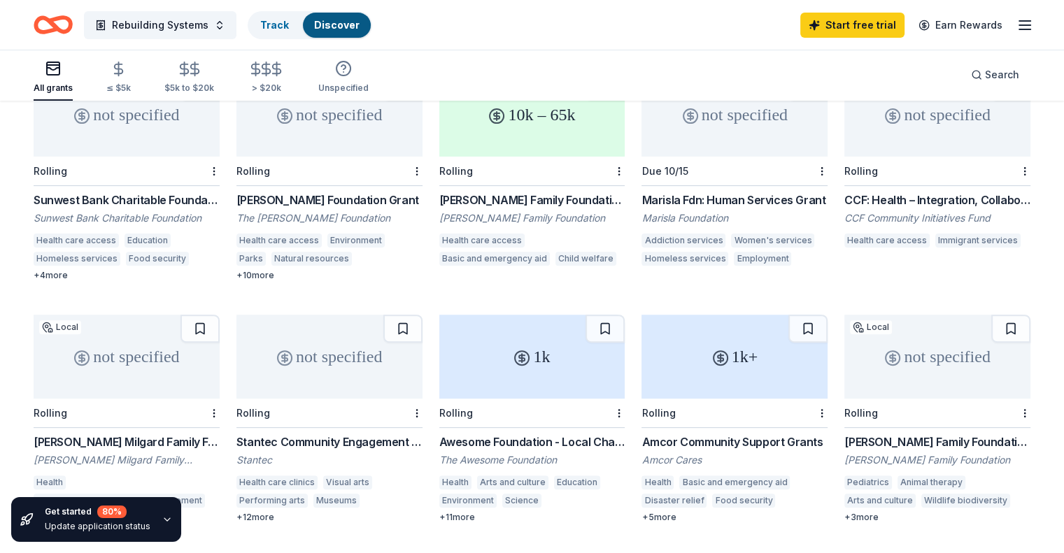
scroll to position [700, 0]
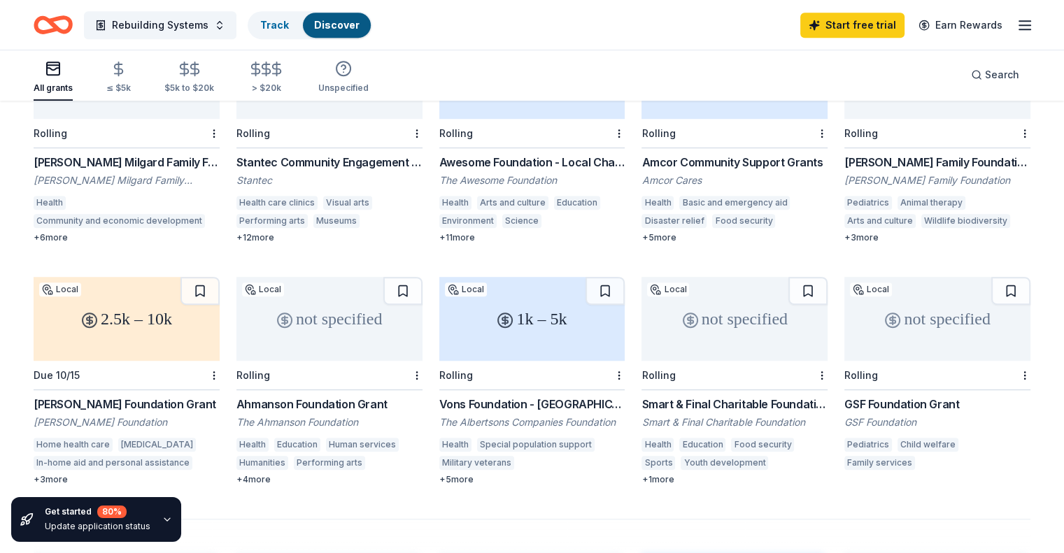
click at [551, 396] on div "Vons Foundation - Southern California" at bounding box center [532, 404] width 186 height 17
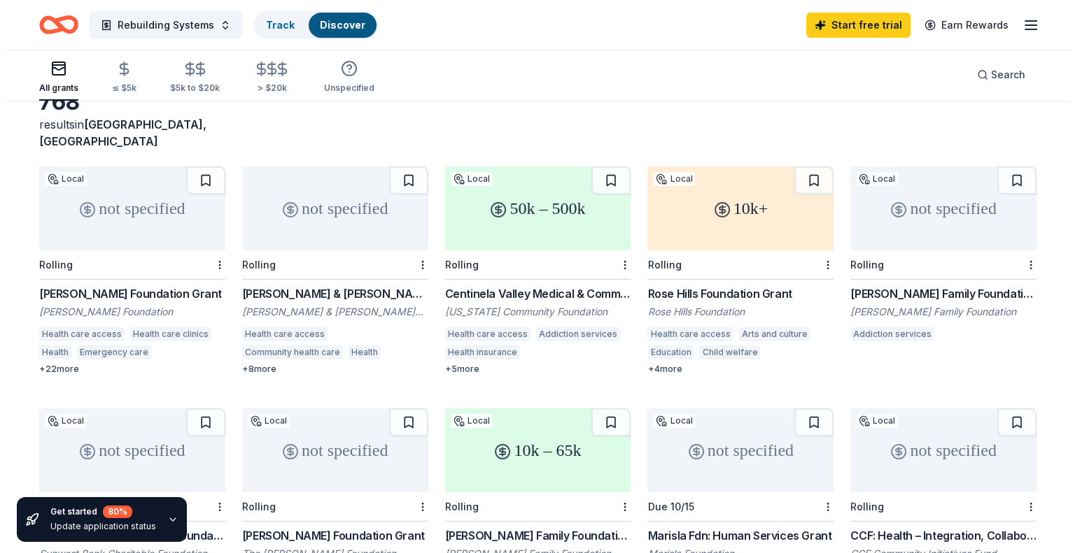
scroll to position [0, 0]
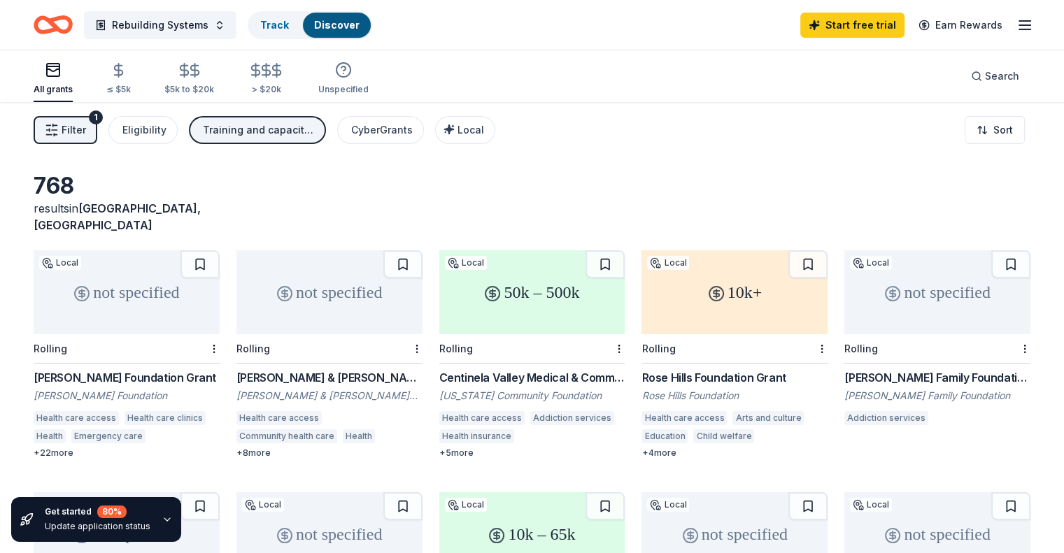
click at [86, 136] on span "Filter" at bounding box center [74, 130] width 24 height 17
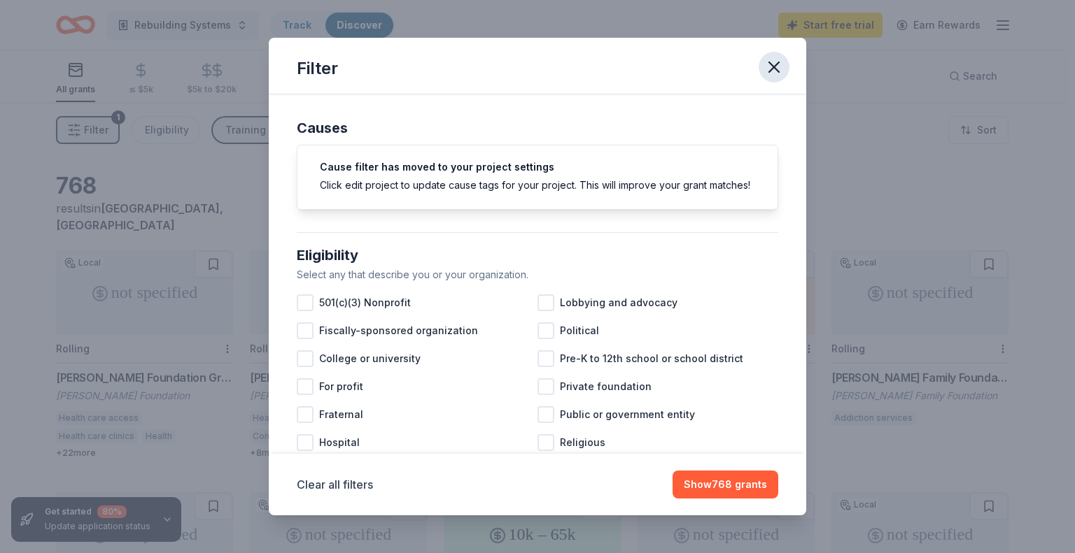
click at [770, 66] on icon "button" at bounding box center [774, 67] width 20 height 20
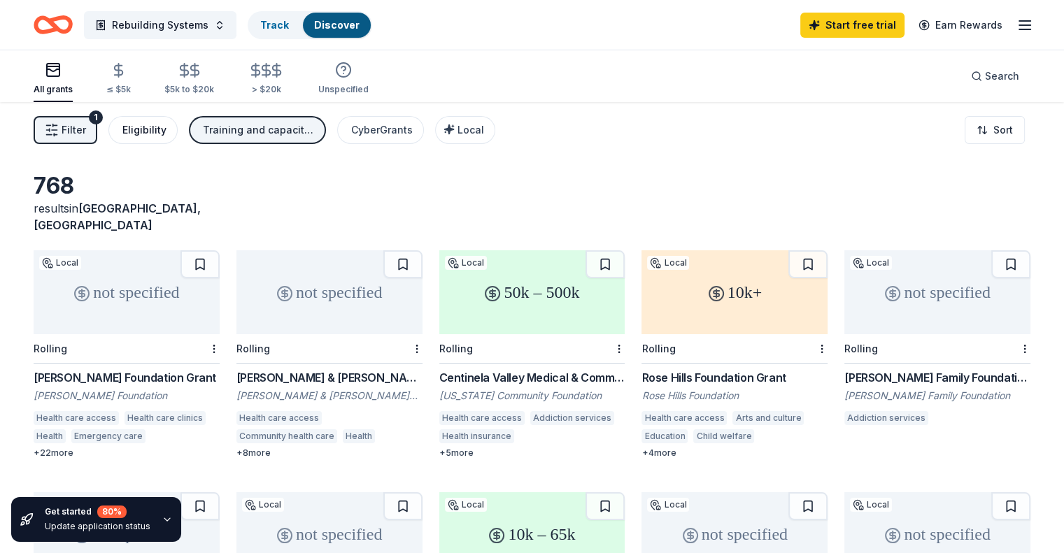
click at [167, 134] on div "Eligibility" at bounding box center [144, 130] width 44 height 17
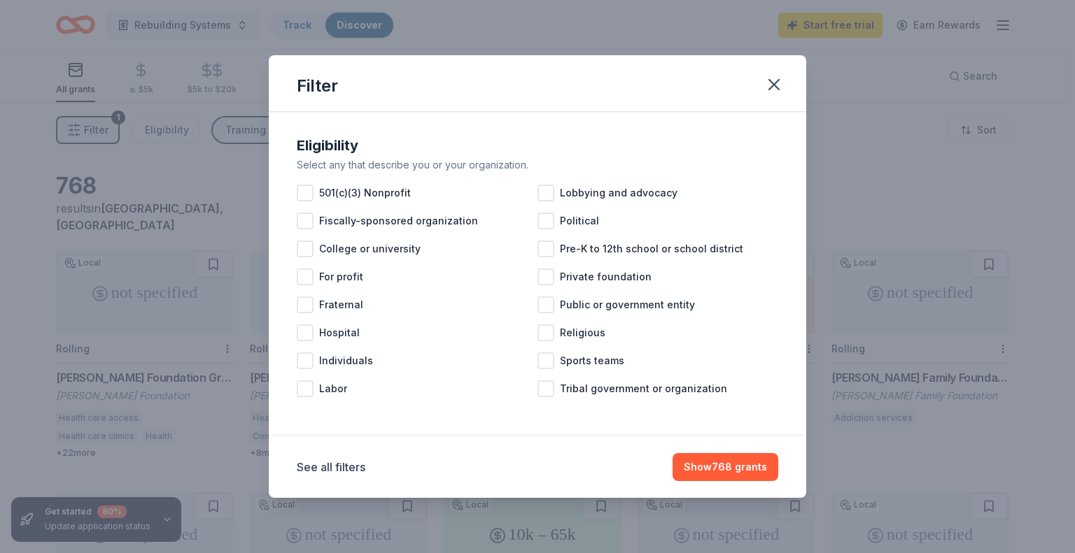
click at [788, 80] on button "button" at bounding box center [773, 84] width 31 height 31
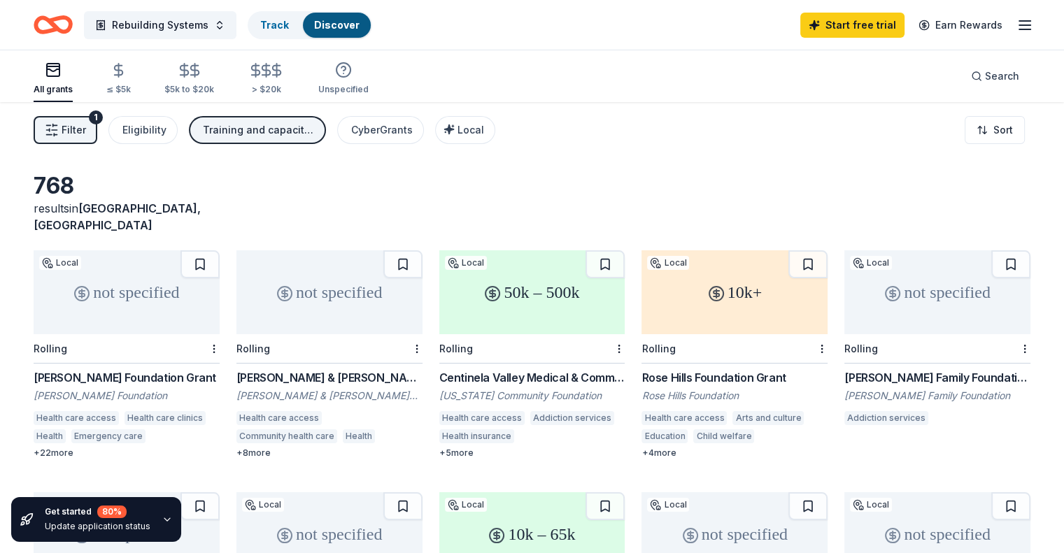
click at [86, 128] on span "Filter" at bounding box center [74, 130] width 24 height 17
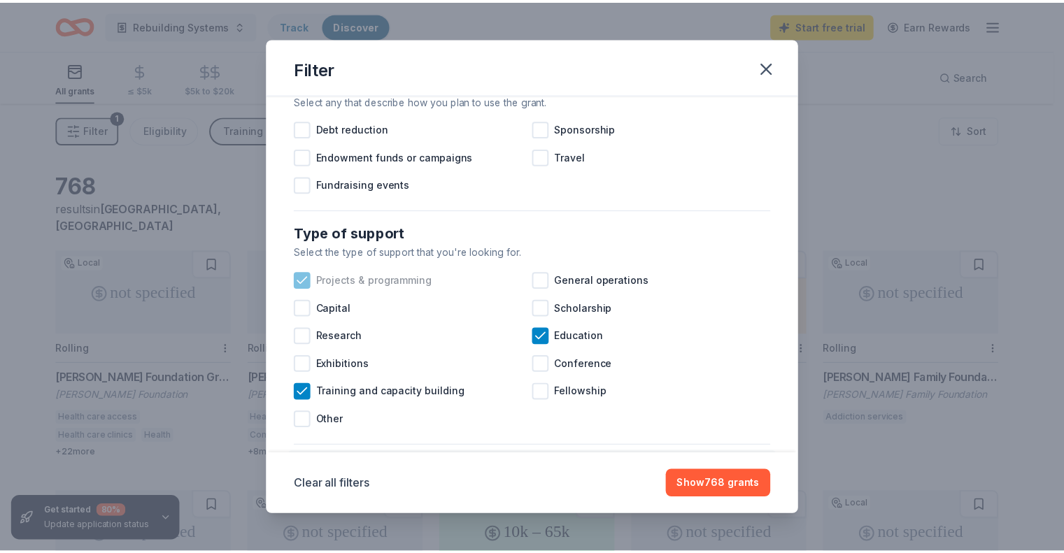
scroll to position [420, 0]
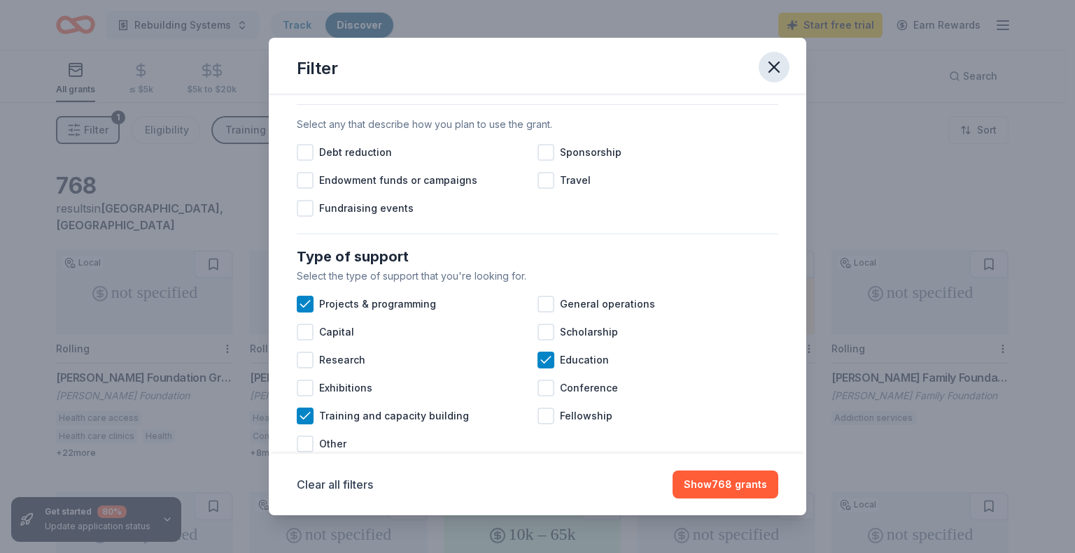
click at [767, 68] on icon "button" at bounding box center [774, 67] width 20 height 20
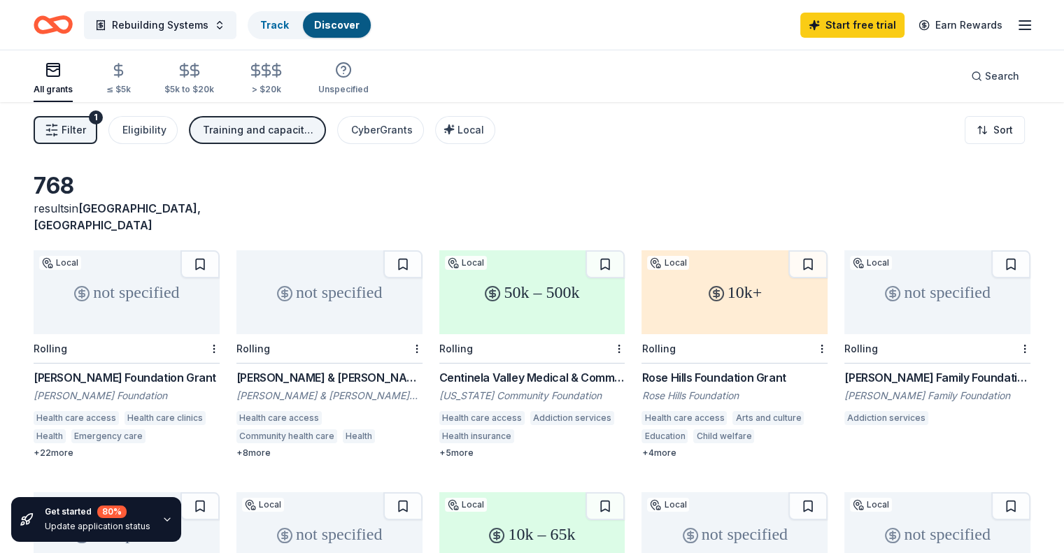
click at [549, 312] on div "50k – 500k" at bounding box center [532, 292] width 186 height 84
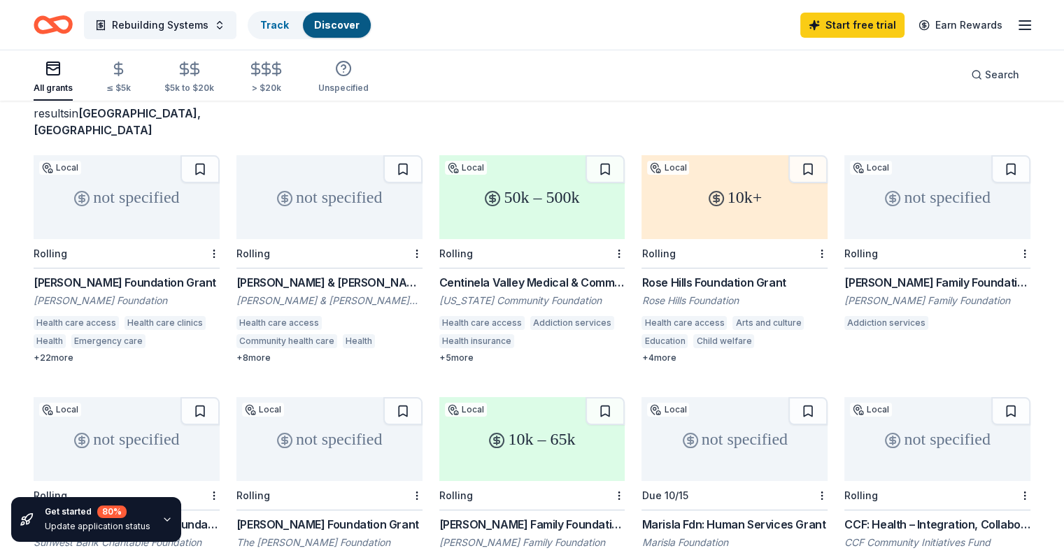
scroll to position [210, 0]
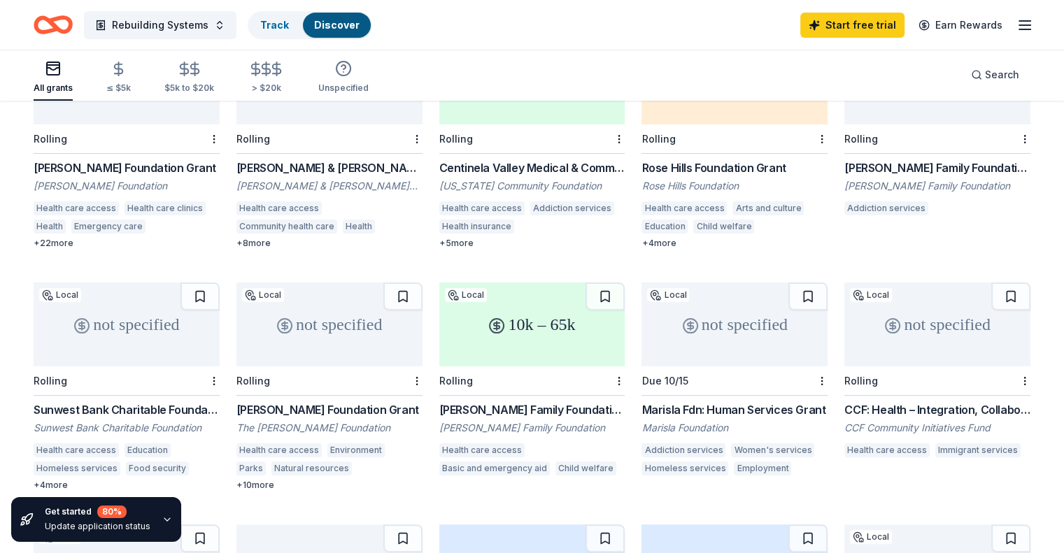
click at [931, 348] on div "not specified" at bounding box center [938, 325] width 186 height 84
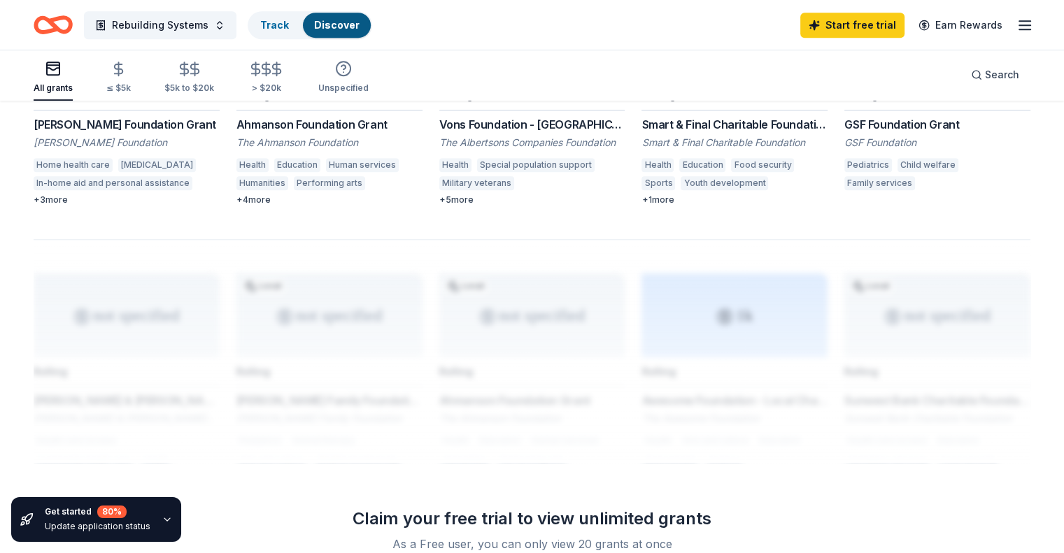
scroll to position [840, 0]
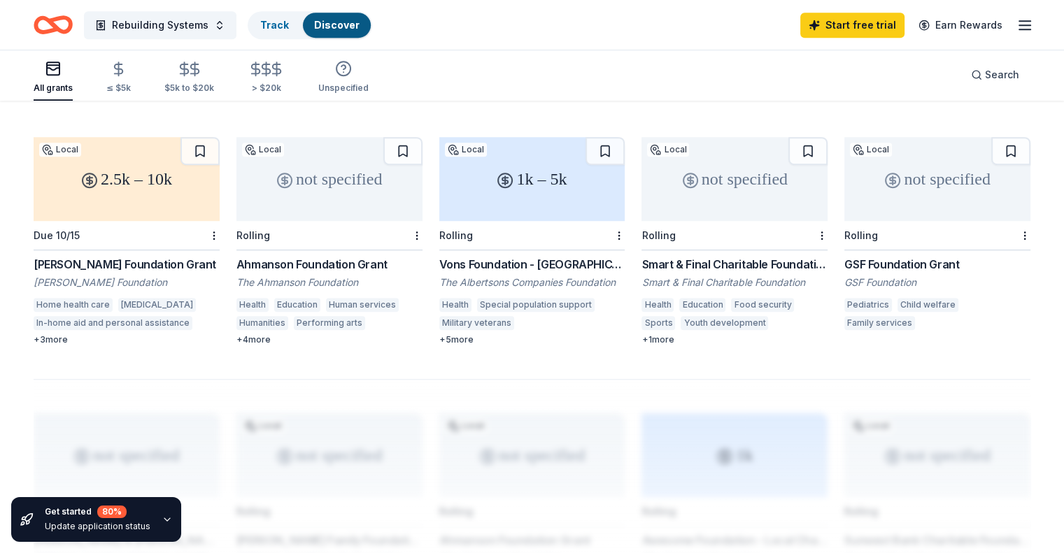
click at [129, 221] on div "Due 10/15" at bounding box center [127, 235] width 186 height 29
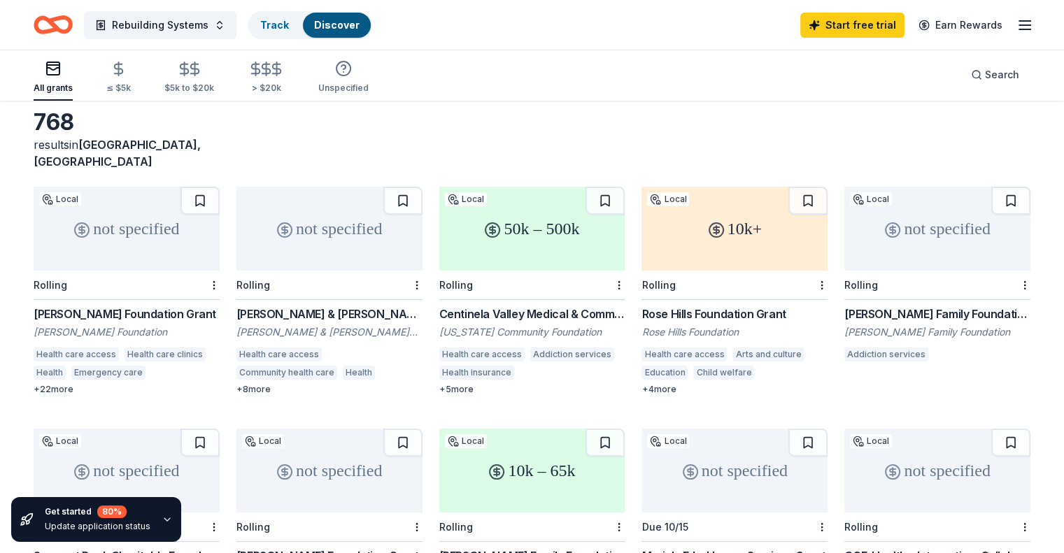
scroll to position [0, 0]
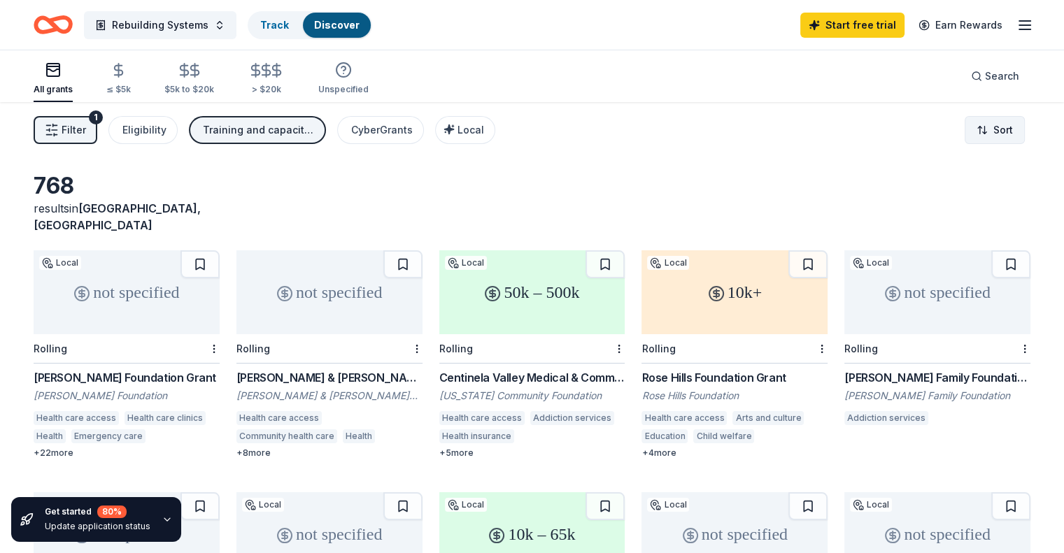
click at [975, 134] on html "Rebuilding Systems Track Discover Start free trial Earn Rewards All grants ≤ $5…" at bounding box center [532, 276] width 1064 height 553
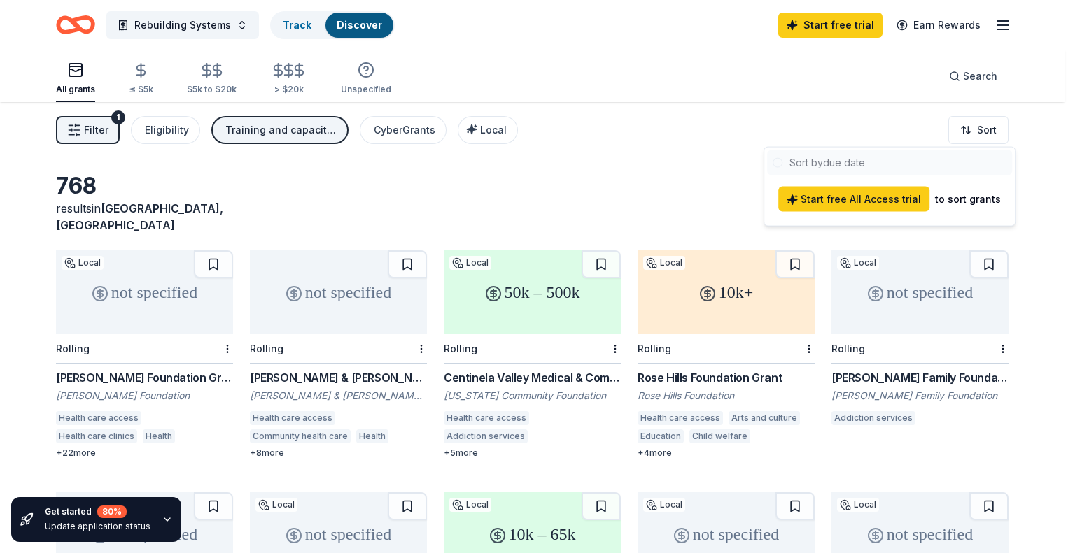
click at [714, 181] on html "Rebuilding Systems Track Discover Start free trial Earn Rewards All grants ≤ $5…" at bounding box center [537, 276] width 1075 height 553
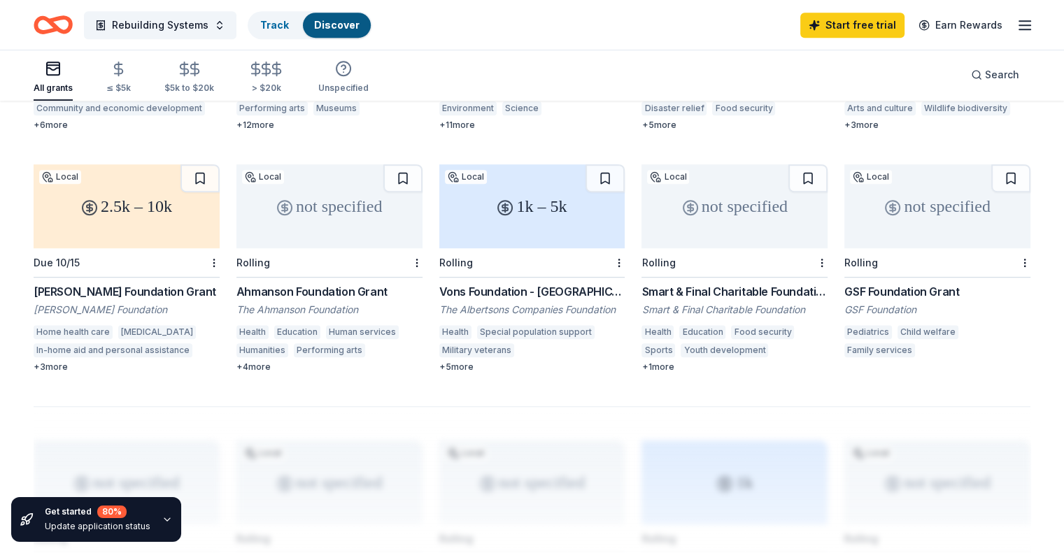
scroll to position [840, 0]
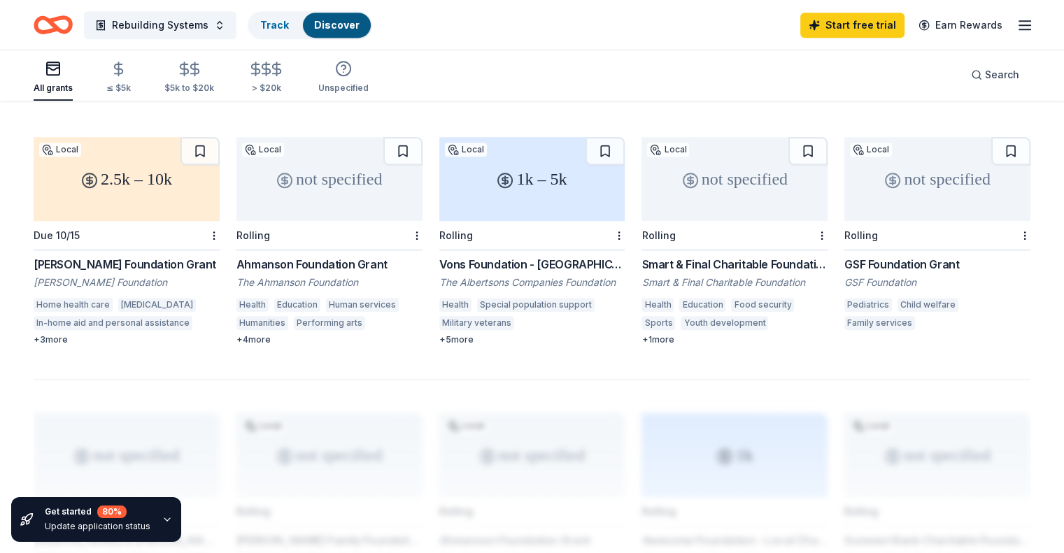
click at [730, 184] on div "not specified" at bounding box center [735, 179] width 186 height 84
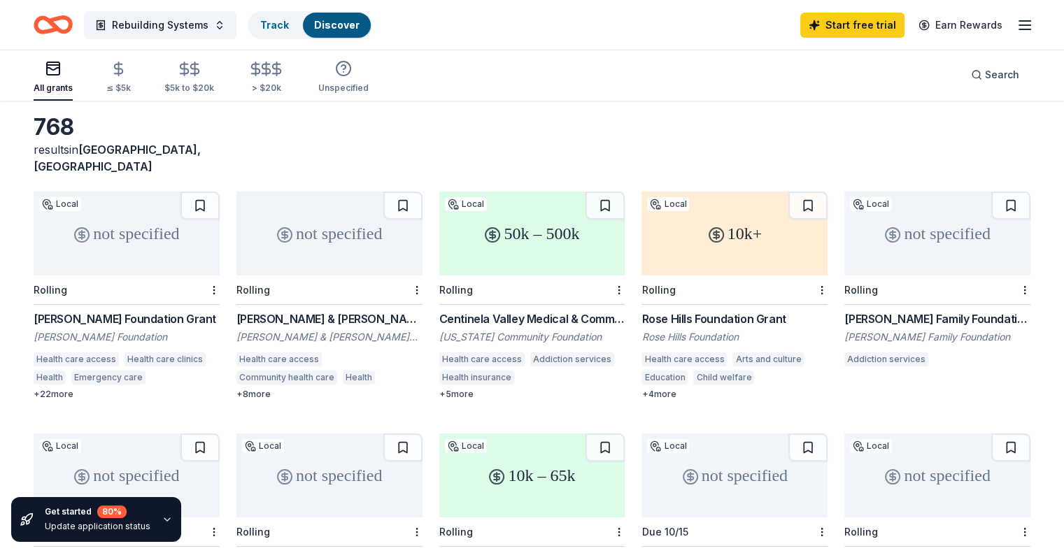
scroll to position [0, 0]
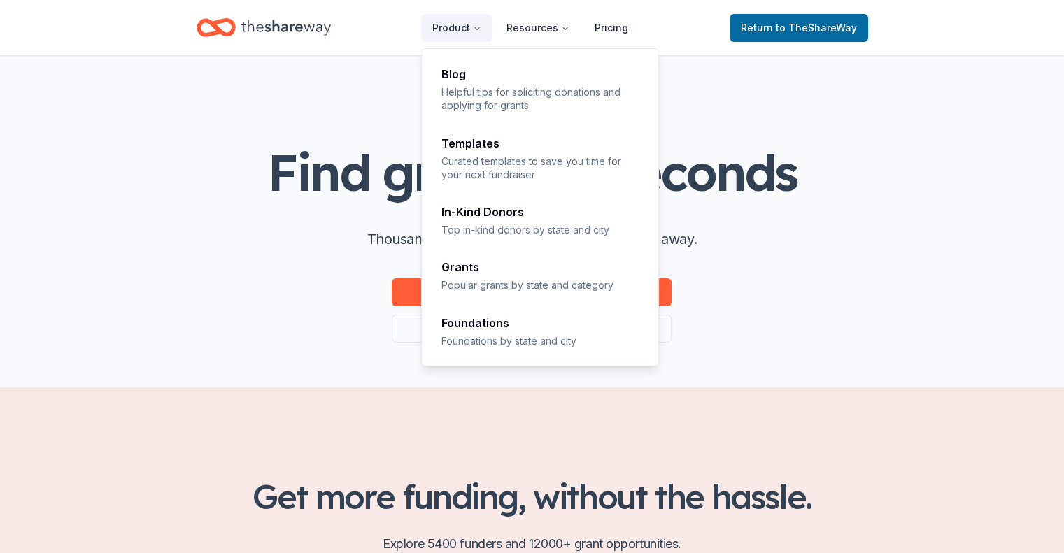
click at [341, 293] on div "Find grants, in seconds Thousands of grant opportunities, a few clicks away. Si…" at bounding box center [531, 244] width 529 height 198
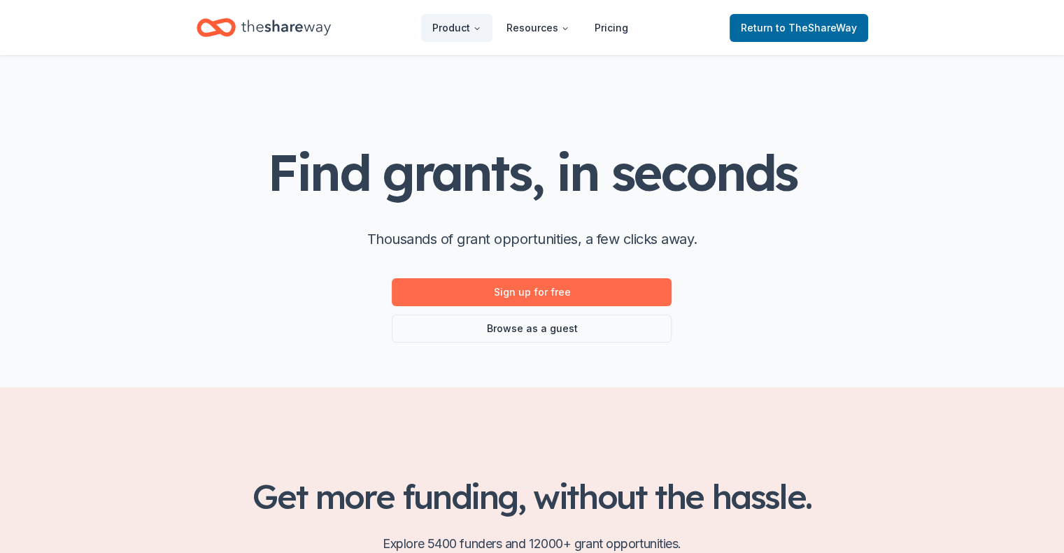
click at [534, 295] on link "Sign up for free" at bounding box center [532, 292] width 280 height 28
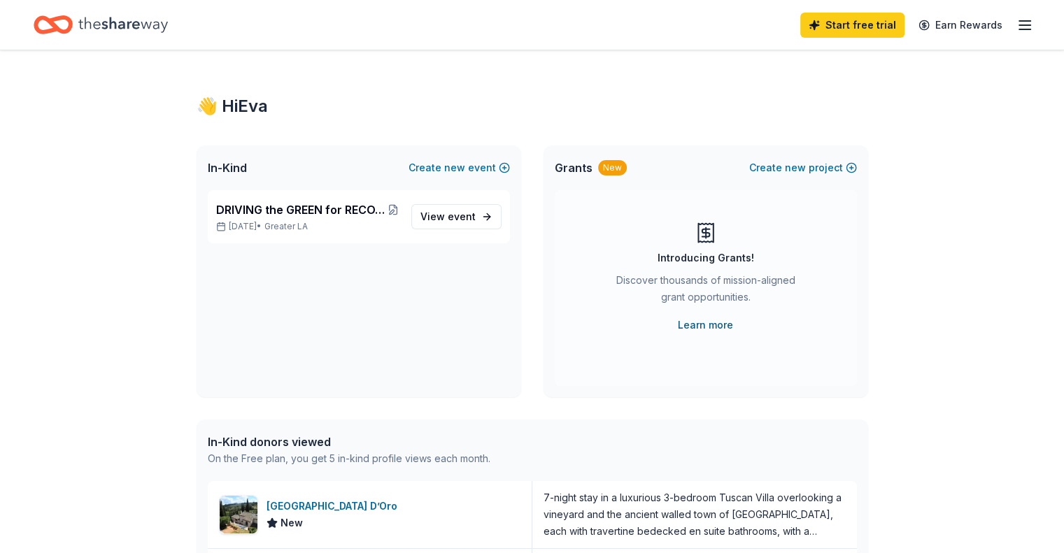
click at [712, 327] on link "Learn more" at bounding box center [705, 325] width 55 height 17
click at [551, 161] on div "Grants New Create new project" at bounding box center [706, 168] width 325 height 45
click at [120, 23] on icon "Home" at bounding box center [123, 24] width 90 height 29
click at [102, 36] on icon "Home" at bounding box center [123, 24] width 90 height 29
click at [132, 29] on icon "Home" at bounding box center [123, 24] width 90 height 29
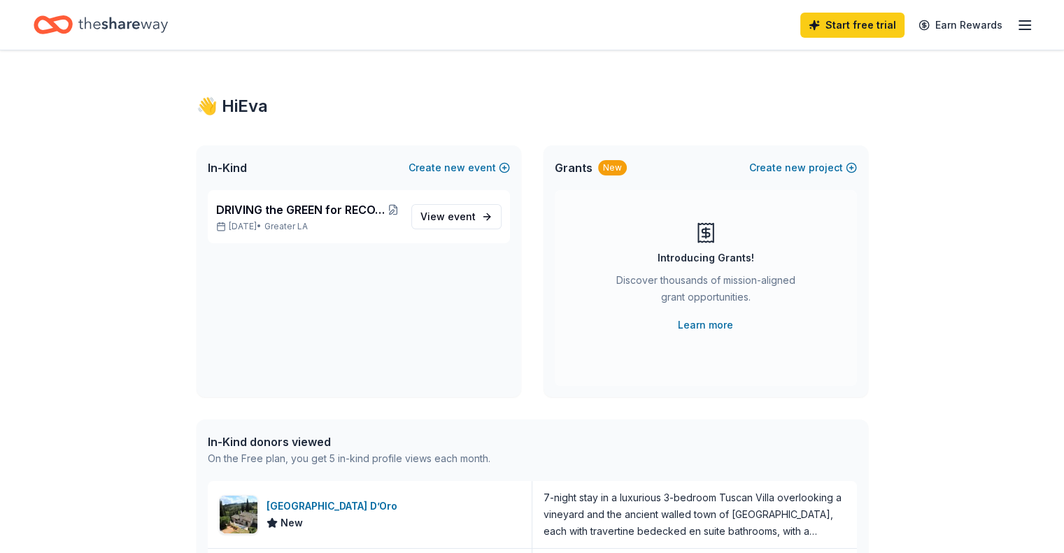
click at [132, 29] on icon "Home" at bounding box center [123, 24] width 90 height 29
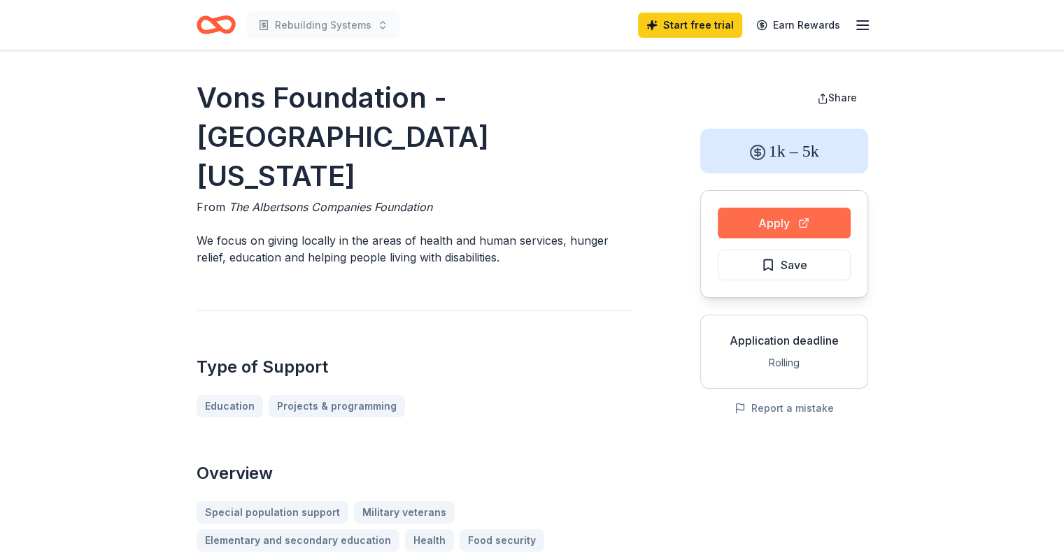
click at [782, 232] on button "Apply" at bounding box center [784, 223] width 133 height 31
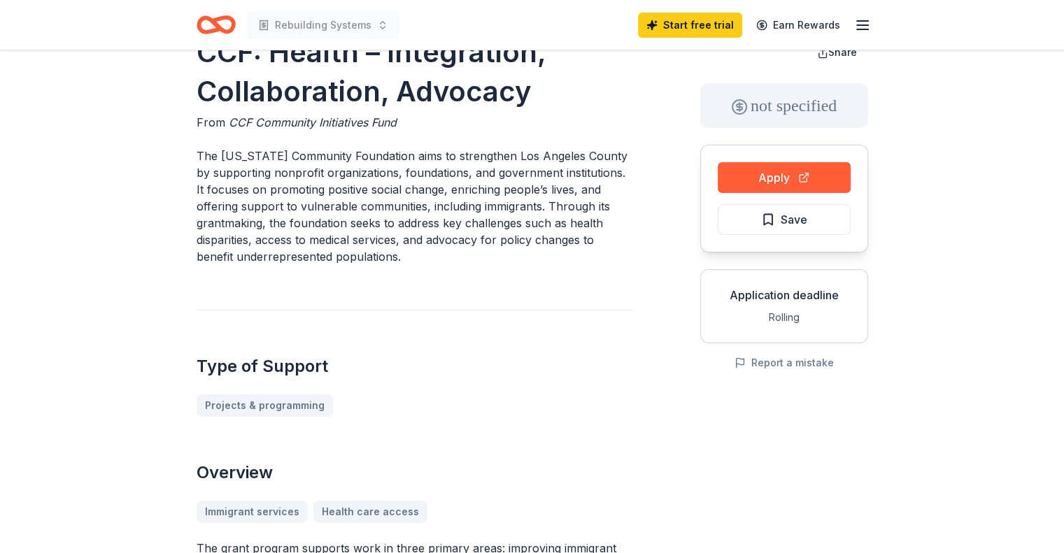
scroll to position [70, 0]
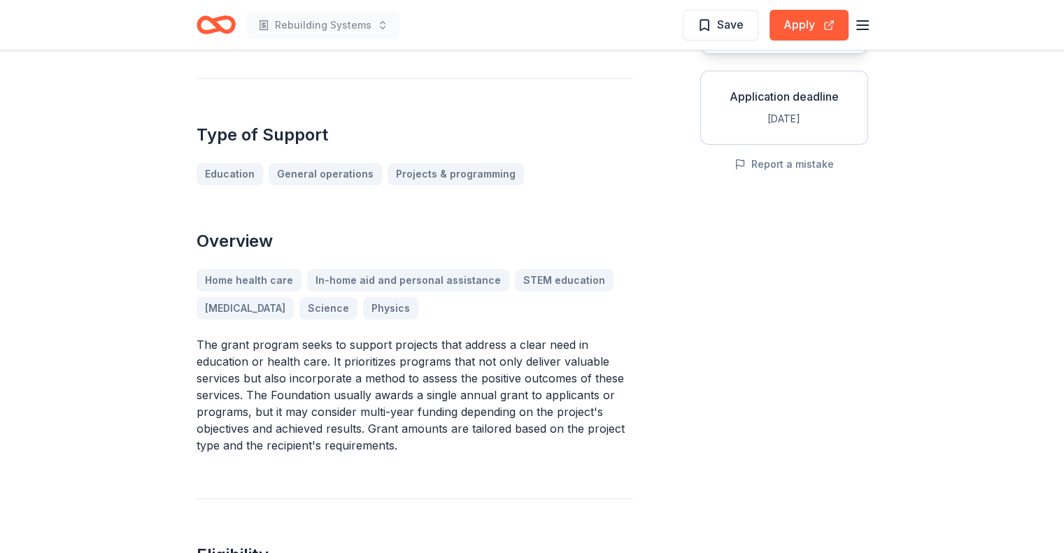
scroll to position [280, 0]
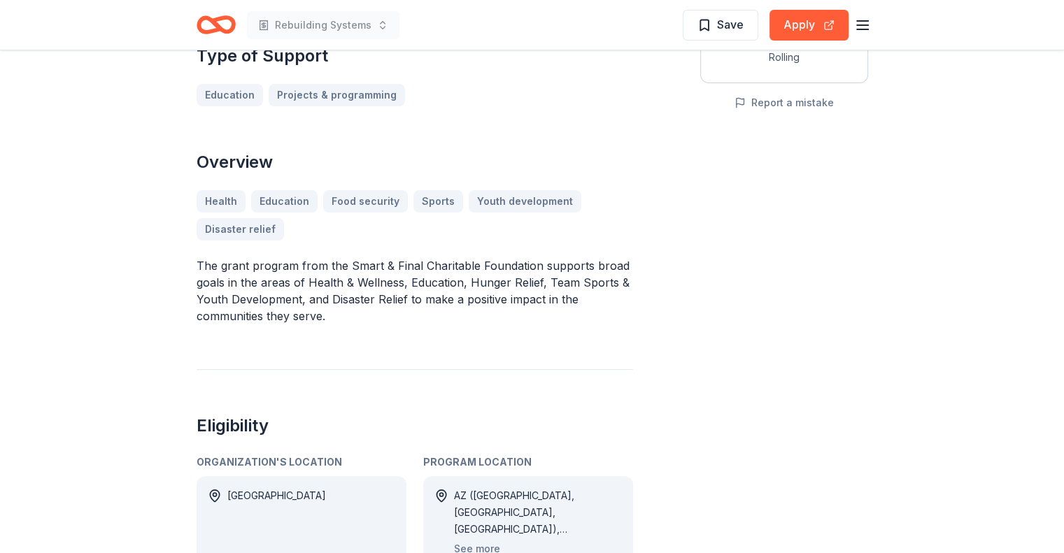
scroll to position [350, 0]
